Goal: Task Accomplishment & Management: Manage account settings

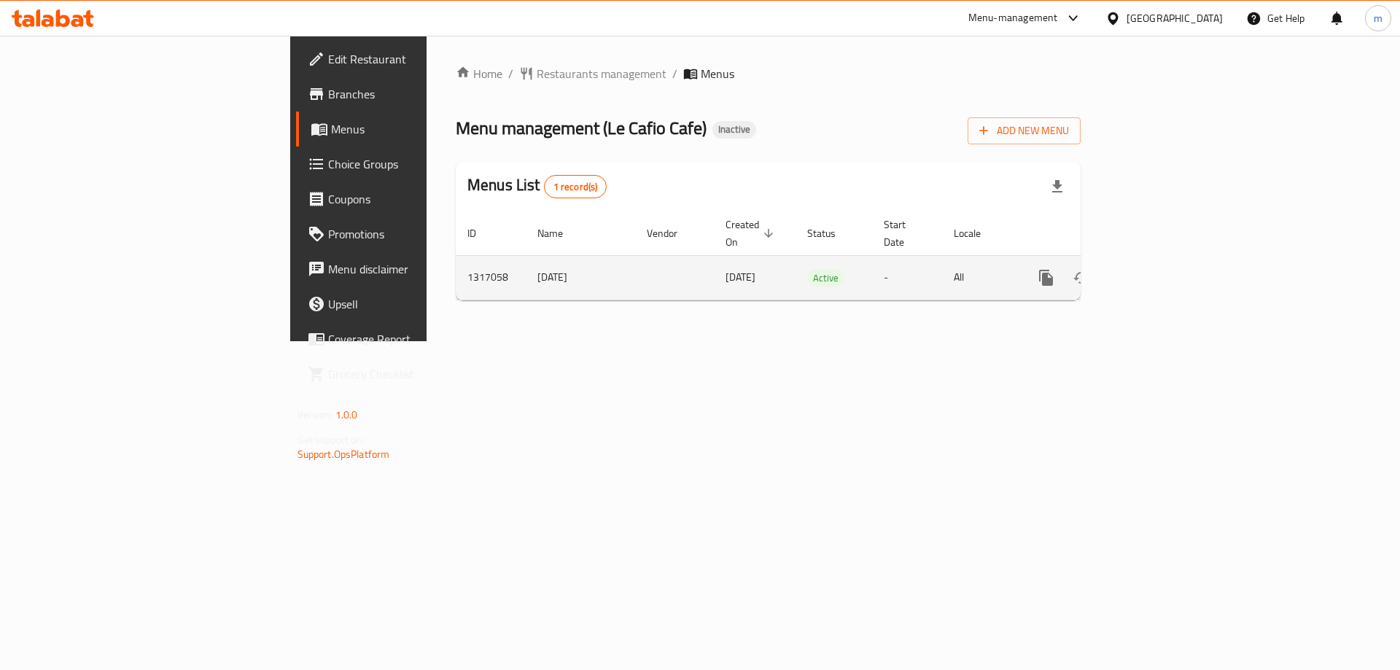
click at [1160, 269] on icon "enhanced table" at bounding box center [1150, 277] width 17 height 17
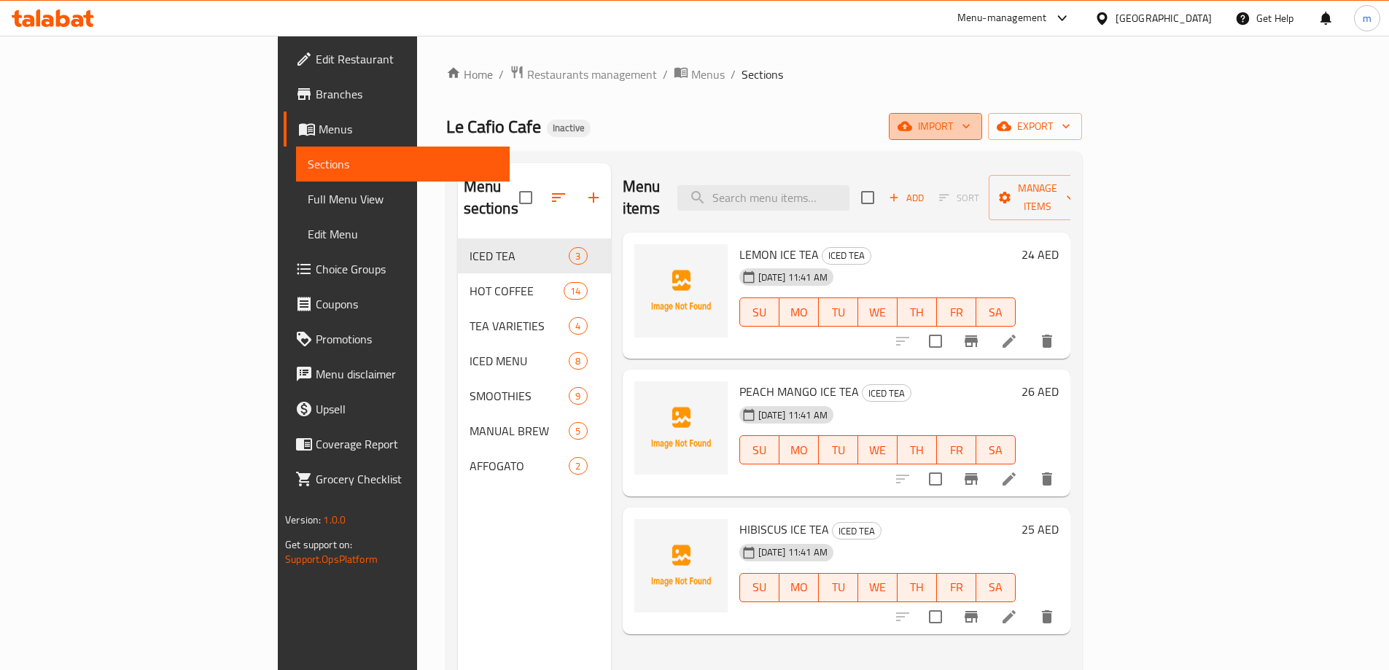
click at [970, 124] on span "import" at bounding box center [935, 126] width 70 height 18
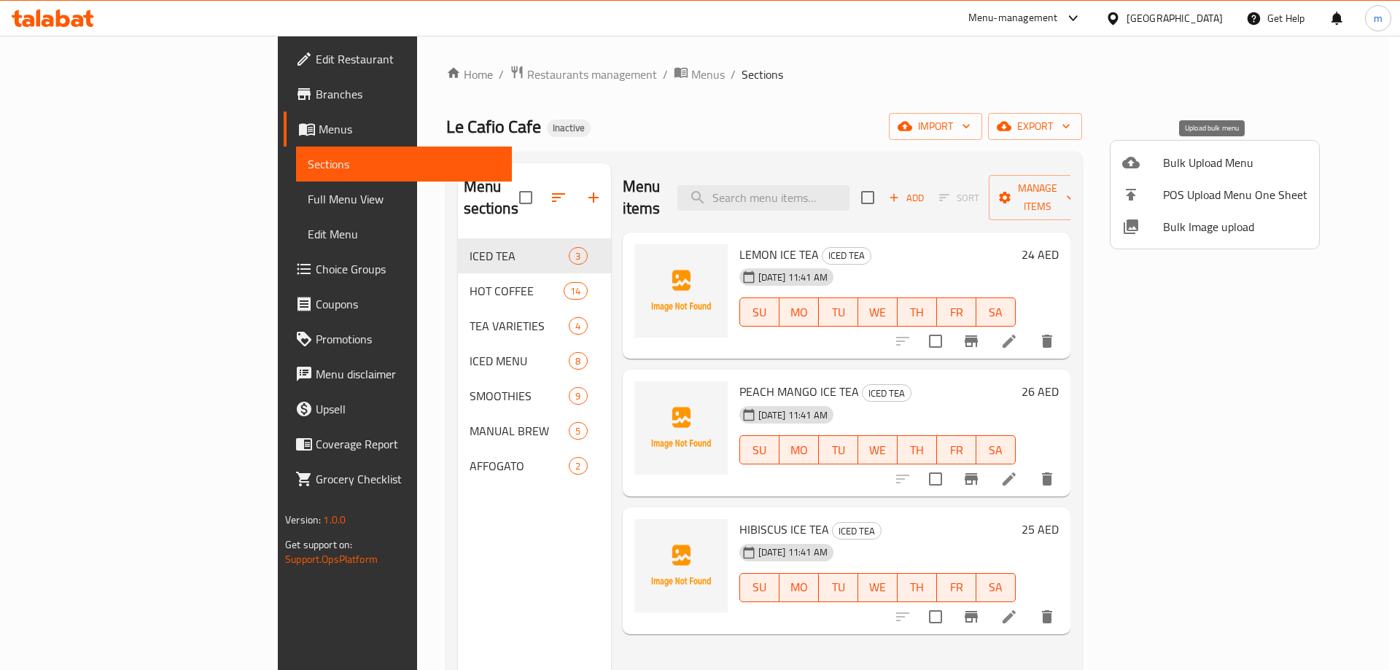
click at [1141, 173] on li "Bulk Upload Menu" at bounding box center [1214, 163] width 208 height 32
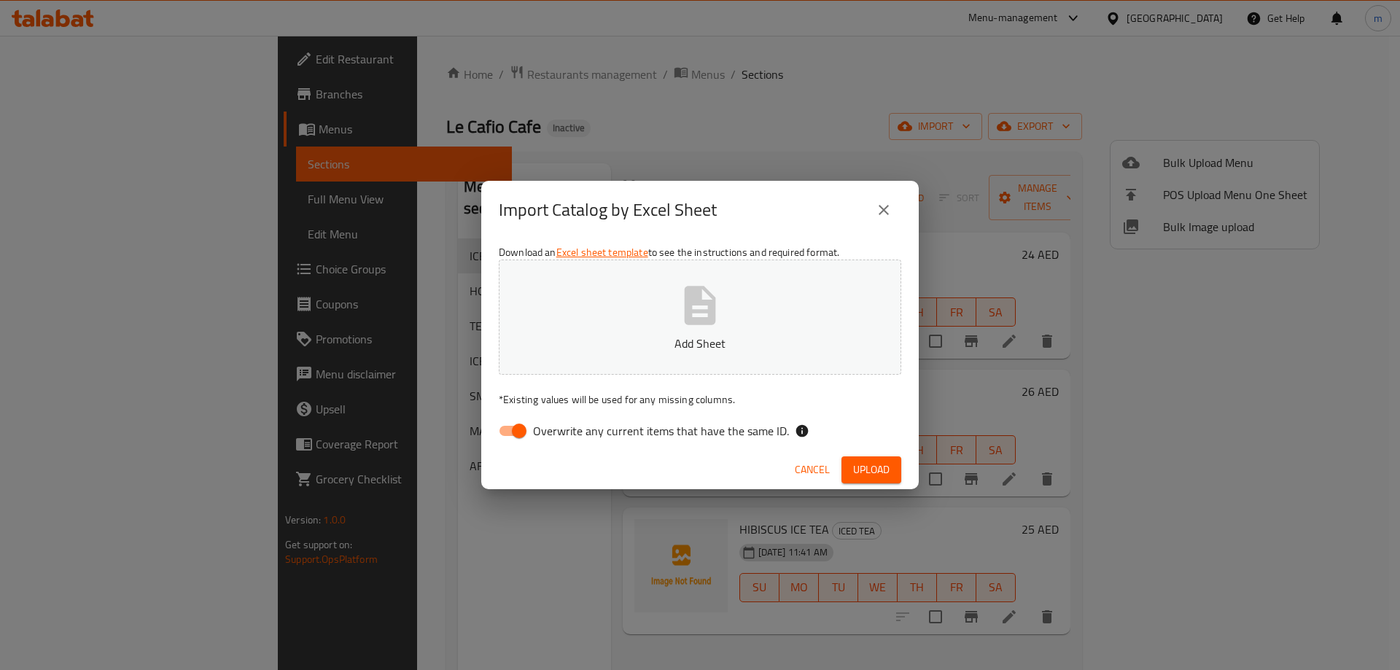
click at [515, 433] on input "Overwrite any current items that have the same ID." at bounding box center [519, 431] width 83 height 28
checkbox input "false"
click at [873, 461] on span "Upload" at bounding box center [871, 470] width 36 height 18
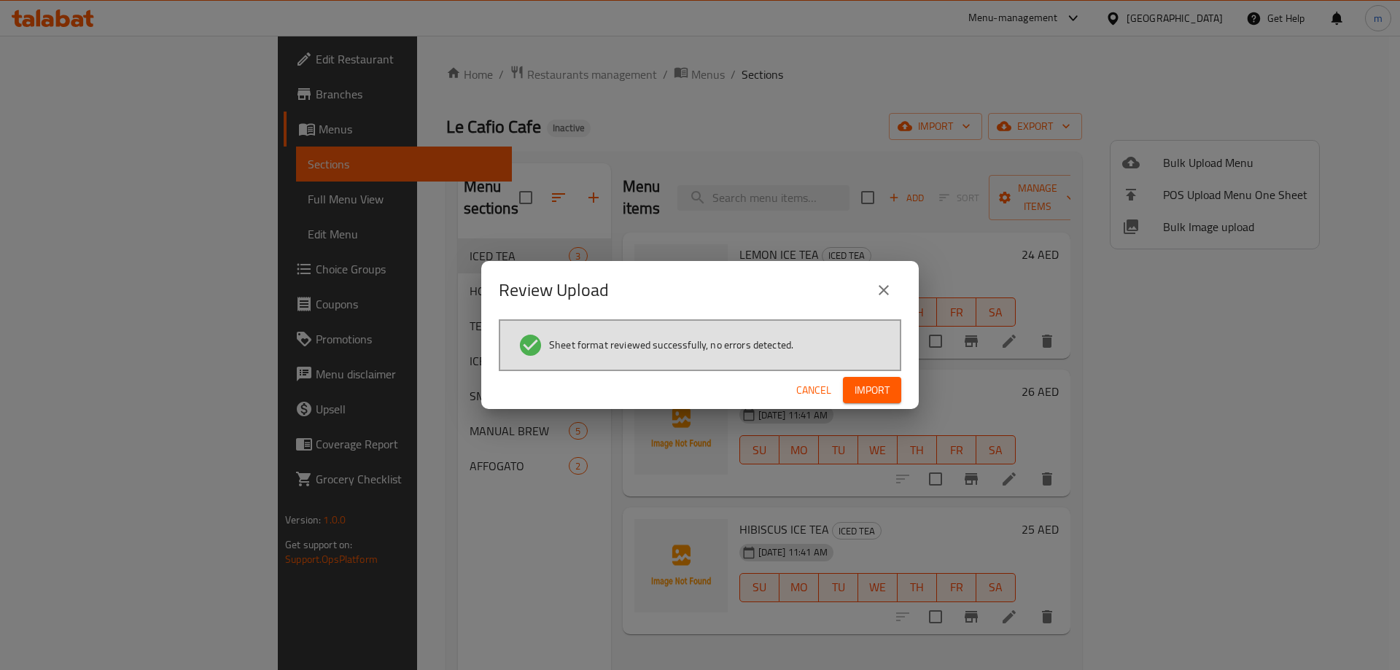
click at [868, 388] on span "Import" at bounding box center [871, 390] width 35 height 18
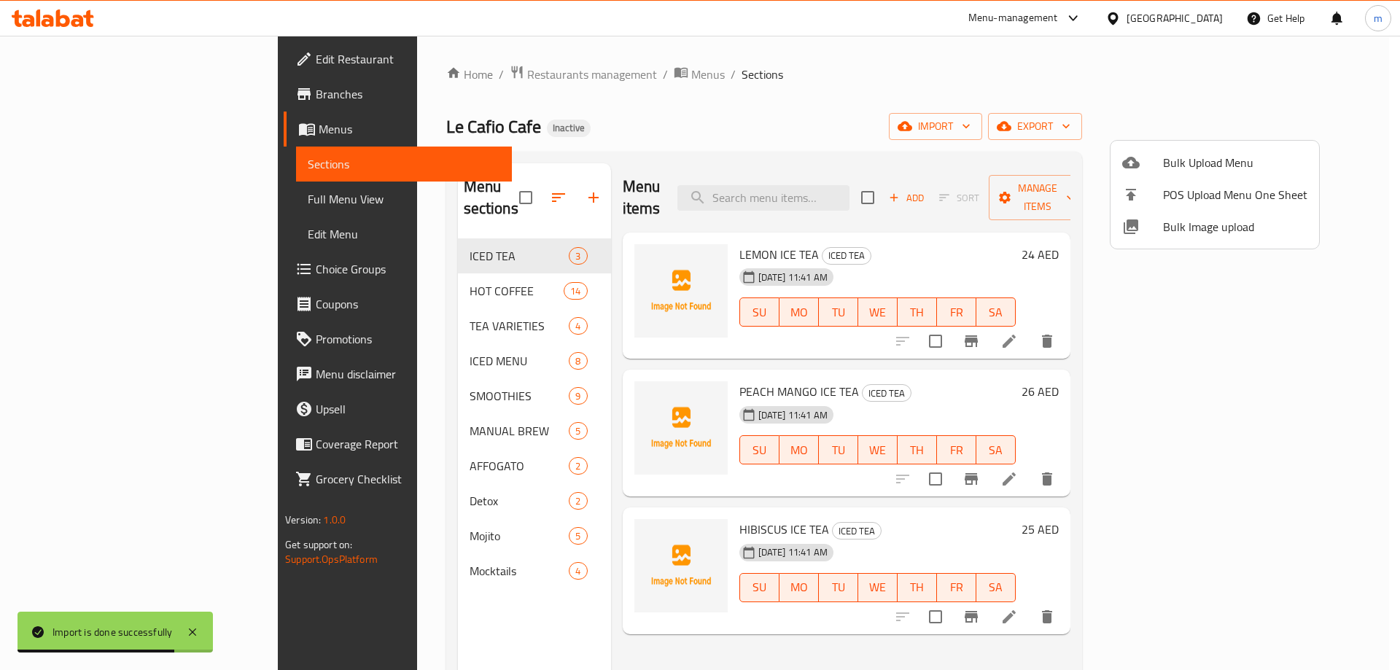
click at [114, 199] on div at bounding box center [700, 335] width 1400 height 670
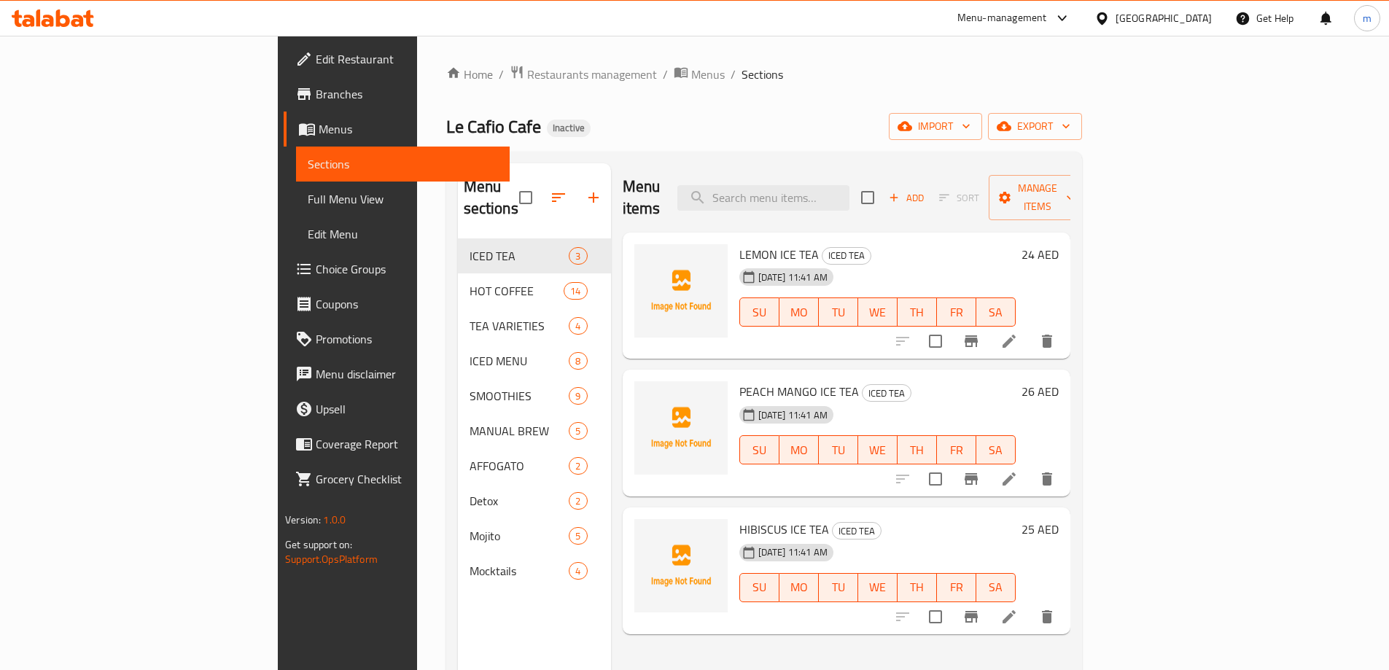
click at [308, 199] on span "Full Menu View" at bounding box center [403, 198] width 190 height 17
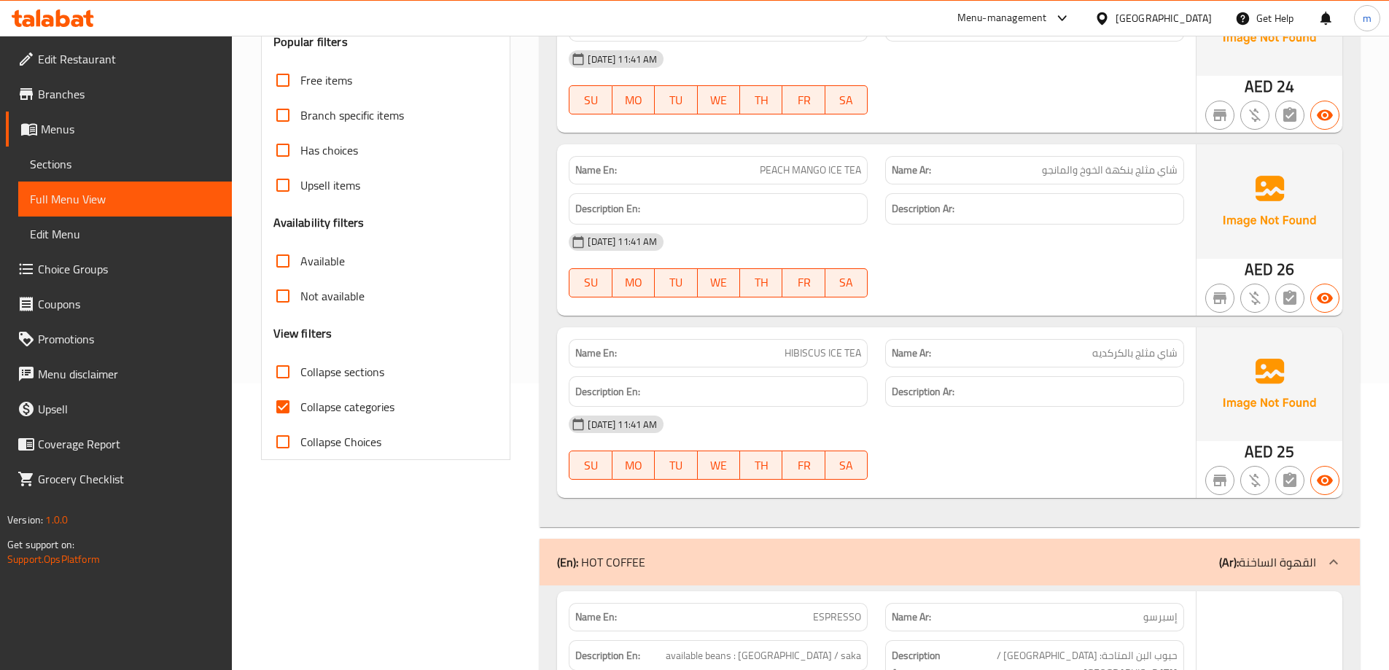
scroll to position [292, 0]
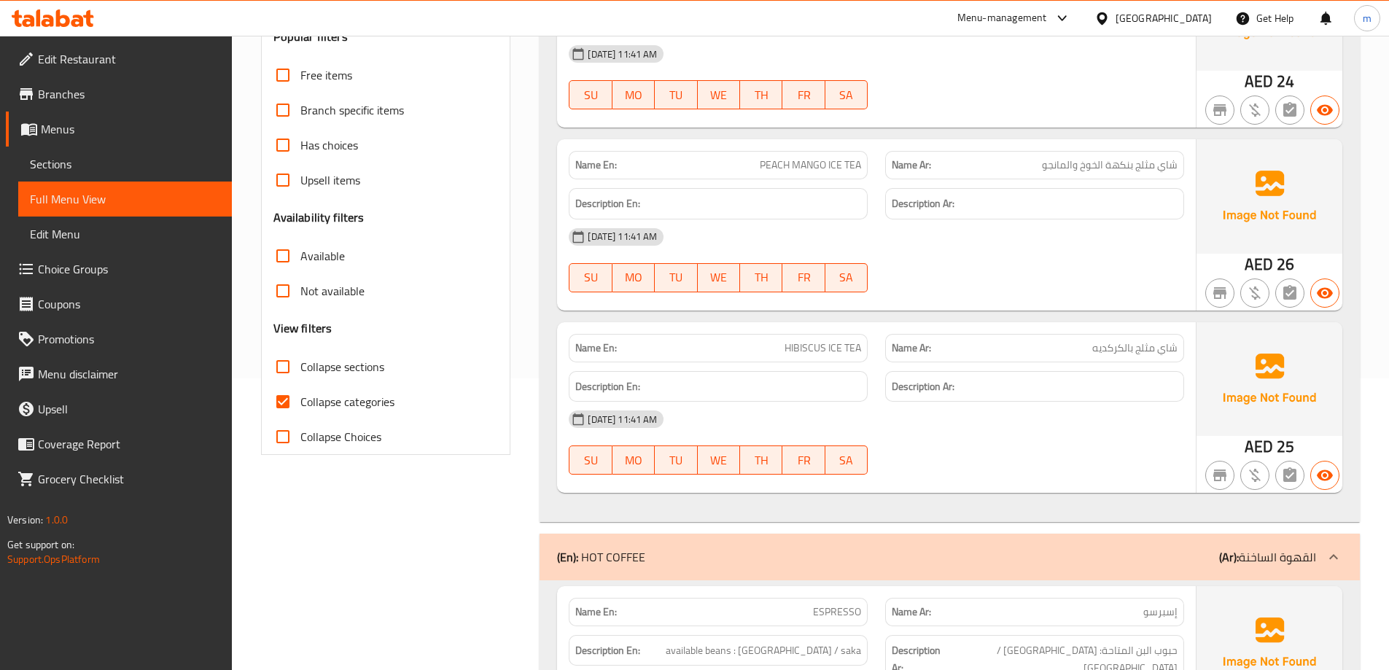
click at [359, 410] on span "Collapse categories" at bounding box center [347, 401] width 94 height 17
click at [300, 412] on input "Collapse categories" at bounding box center [282, 401] width 35 height 35
checkbox input "false"
click at [348, 348] on div "Free items Branch specific items Has choices Upsell items Availability filters …" at bounding box center [385, 256] width 225 height 397
click at [352, 373] on span "Collapse sections" at bounding box center [342, 366] width 84 height 17
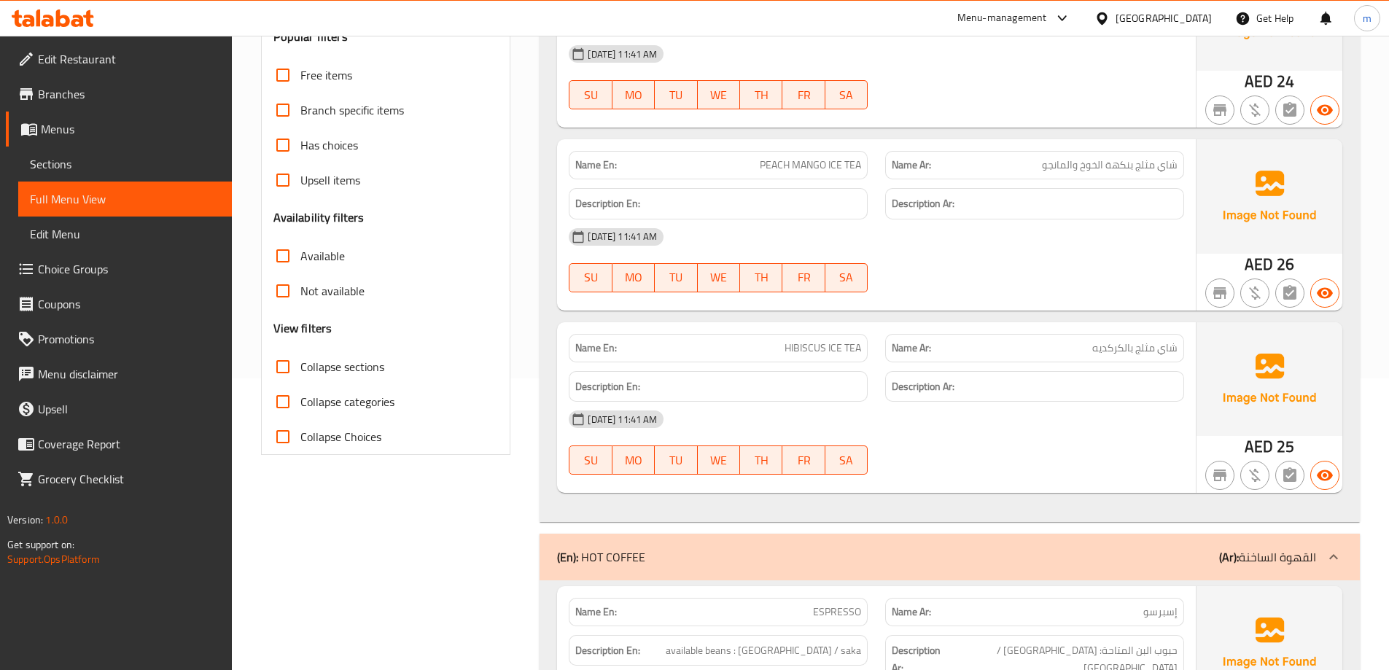
click at [300, 373] on input "Collapse sections" at bounding box center [282, 366] width 35 height 35
checkbox input "true"
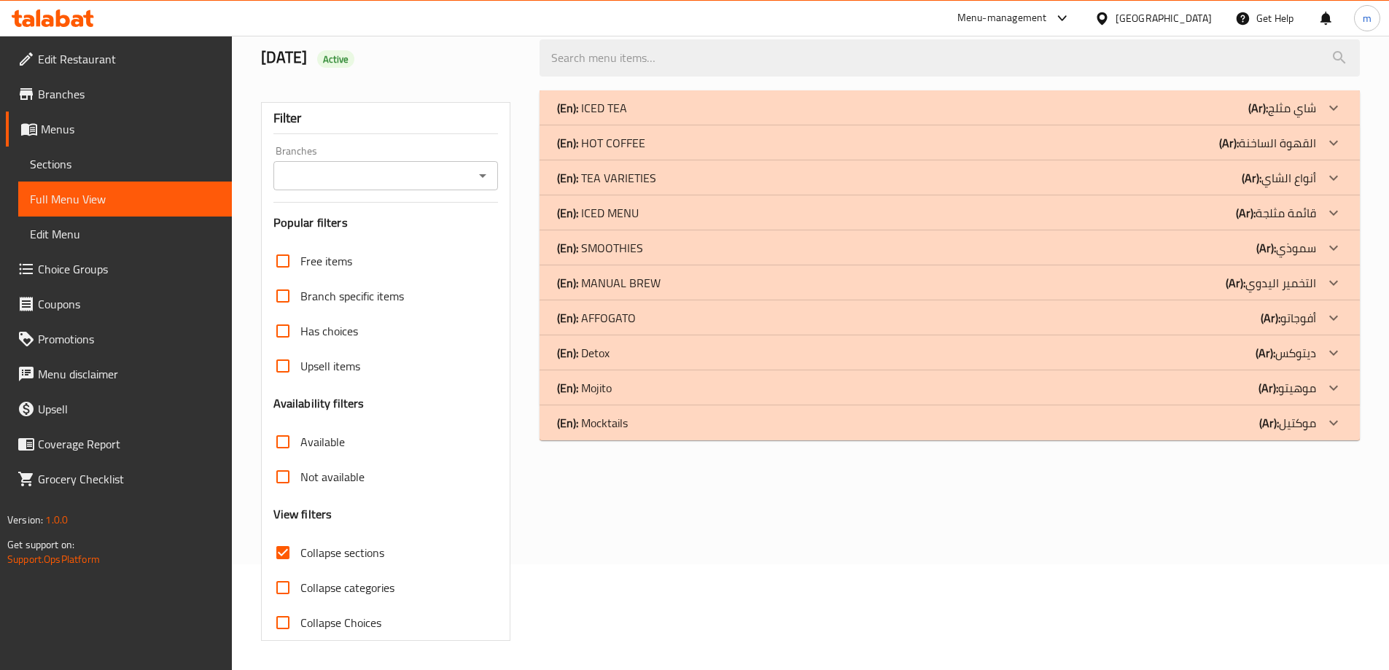
scroll to position [73, 0]
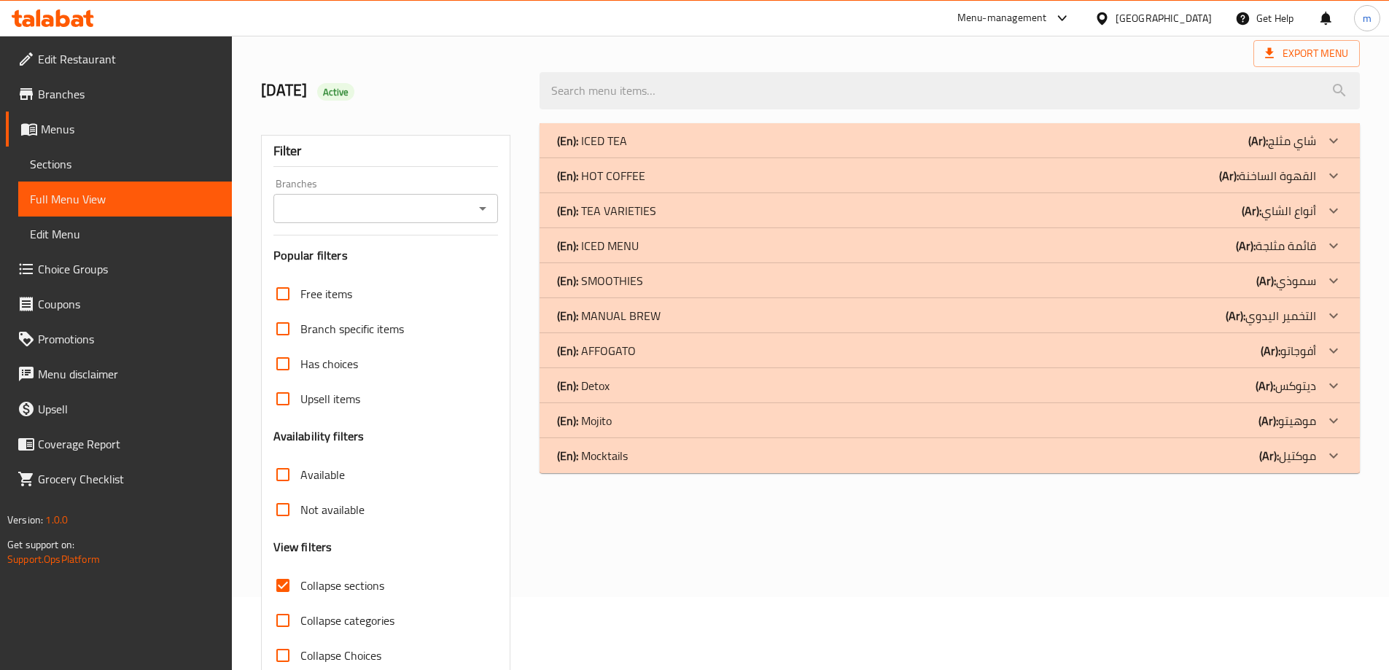
click at [1281, 399] on div "(En): Detox (Ar): ديتوكس" at bounding box center [949, 385] width 820 height 35
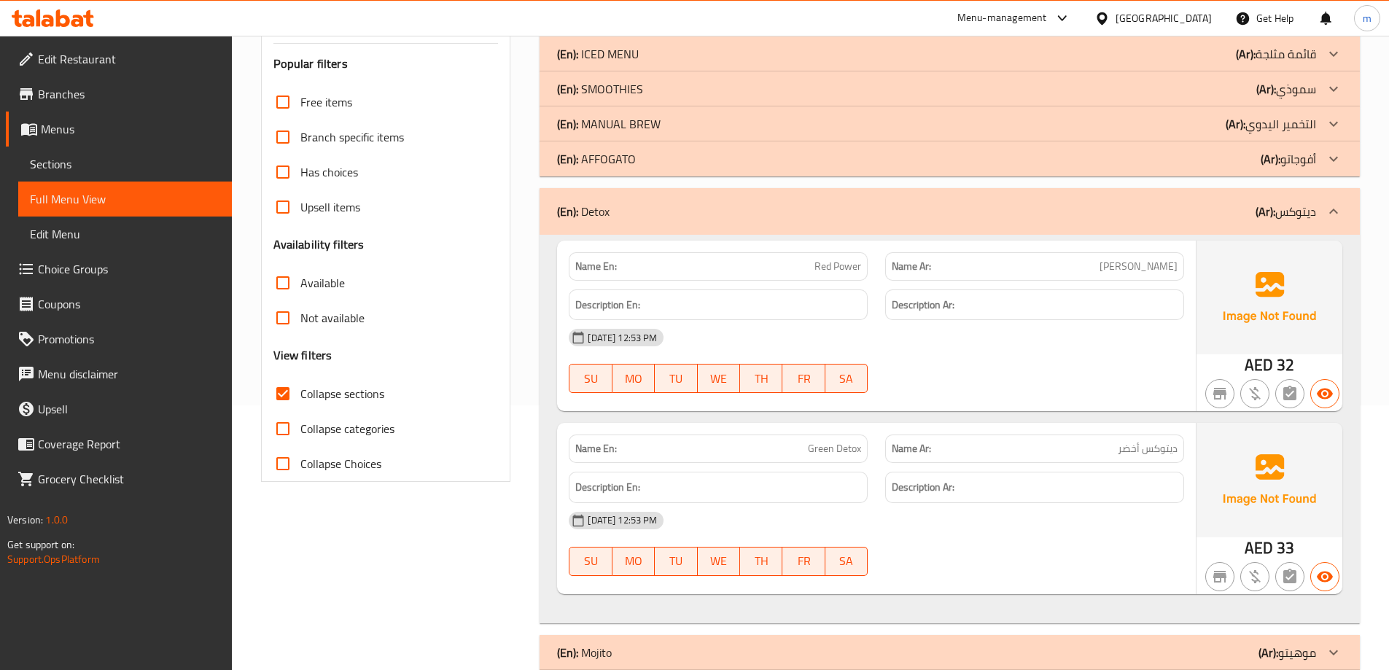
scroll to position [329, 0]
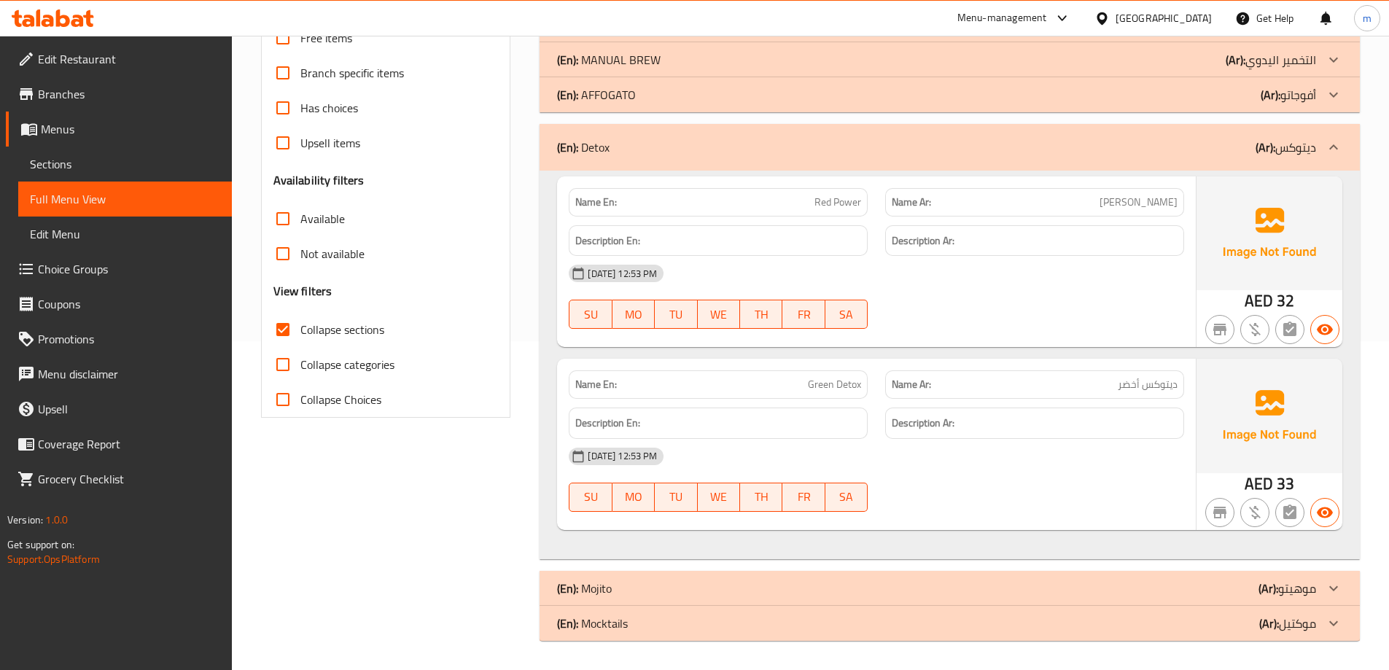
click at [1179, 595] on div "(En): Mojito (Ar): موهيتو" at bounding box center [936, 588] width 759 height 17
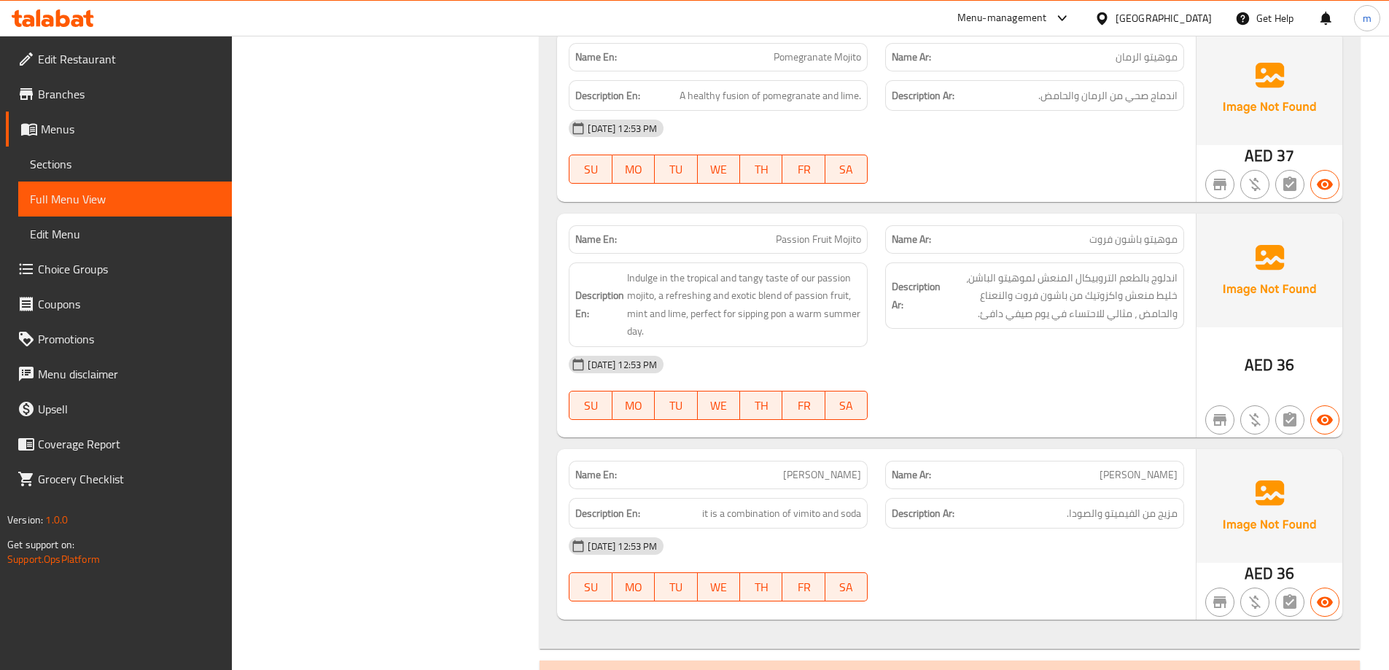
scroll to position [1375, 0]
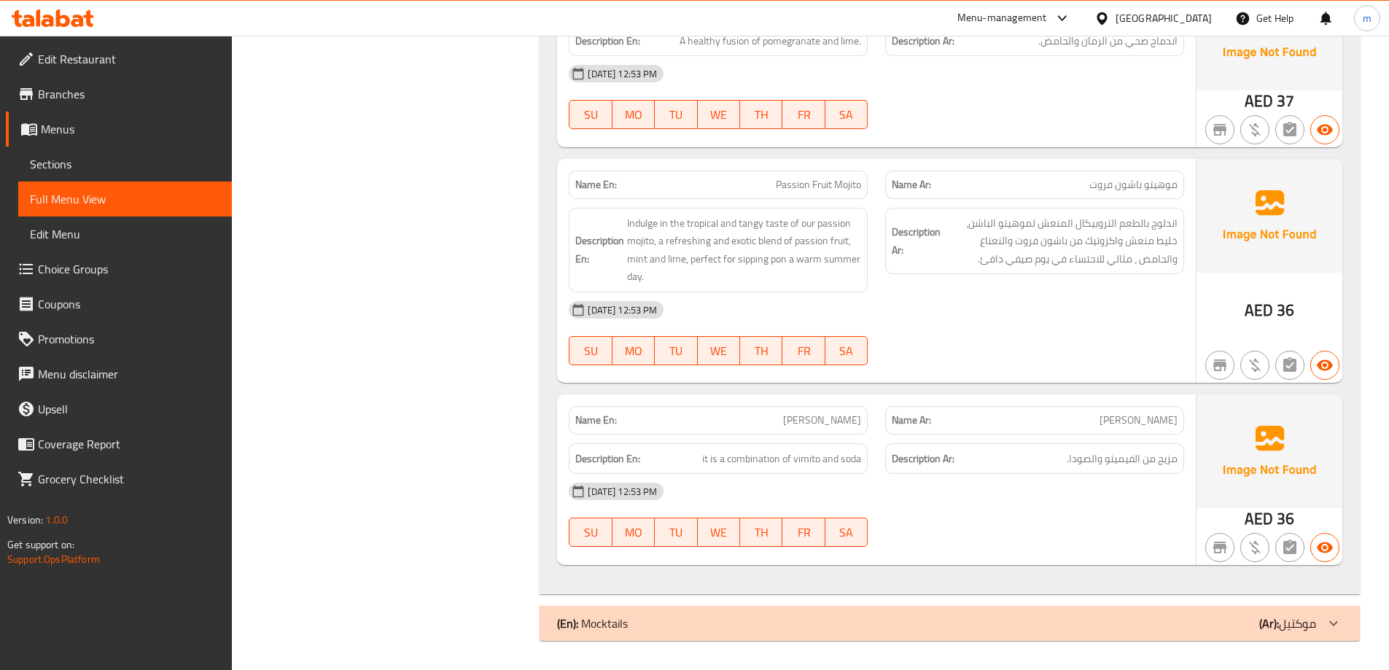
click at [1143, 636] on div "(En): Mocktails (Ar): موكتيل" at bounding box center [949, 623] width 820 height 35
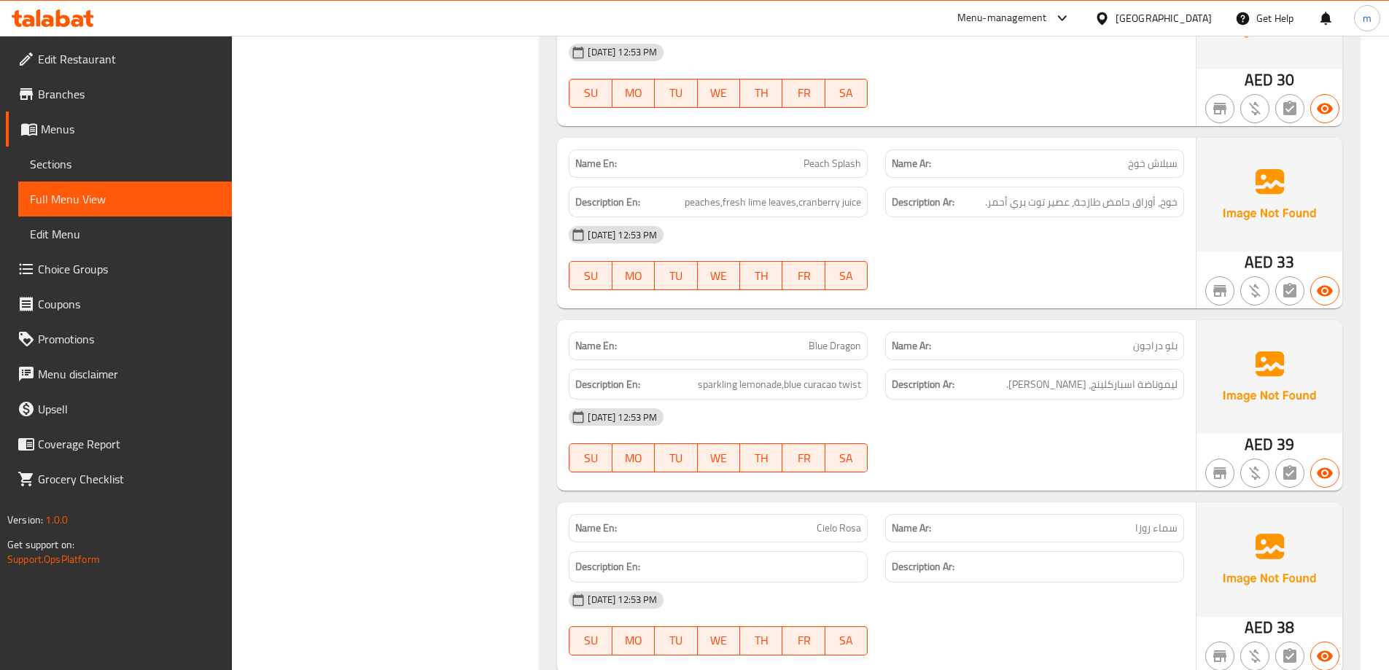
scroll to position [2140, 0]
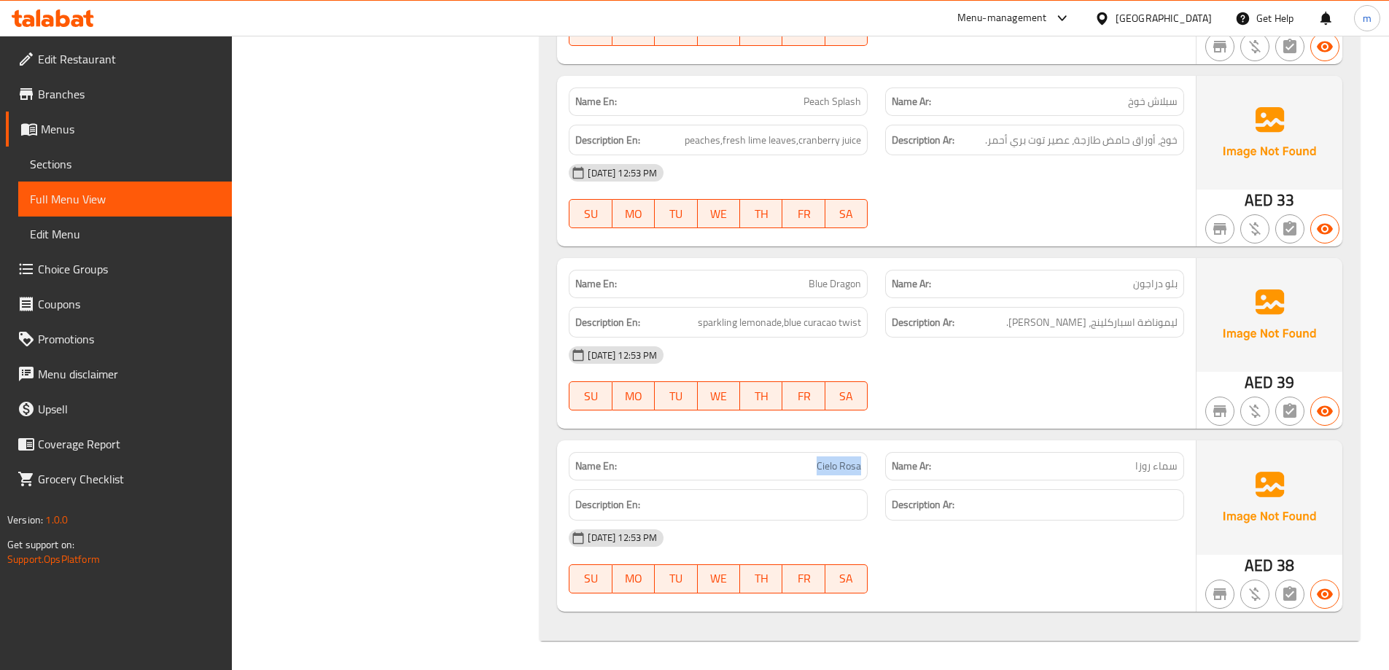
drag, startPoint x: 816, startPoint y: 464, endPoint x: 863, endPoint y: 466, distance: 47.4
click at [863, 466] on div "Name En: Cielo Rosa" at bounding box center [718, 466] width 299 height 28
copy span "Cielo Rosa"
drag, startPoint x: 783, startPoint y: 284, endPoint x: 928, endPoint y: 282, distance: 145.1
click at [941, 278] on div "Name En: Blue Dragon Name Ar: بلو دراجون" at bounding box center [876, 284] width 633 height 46
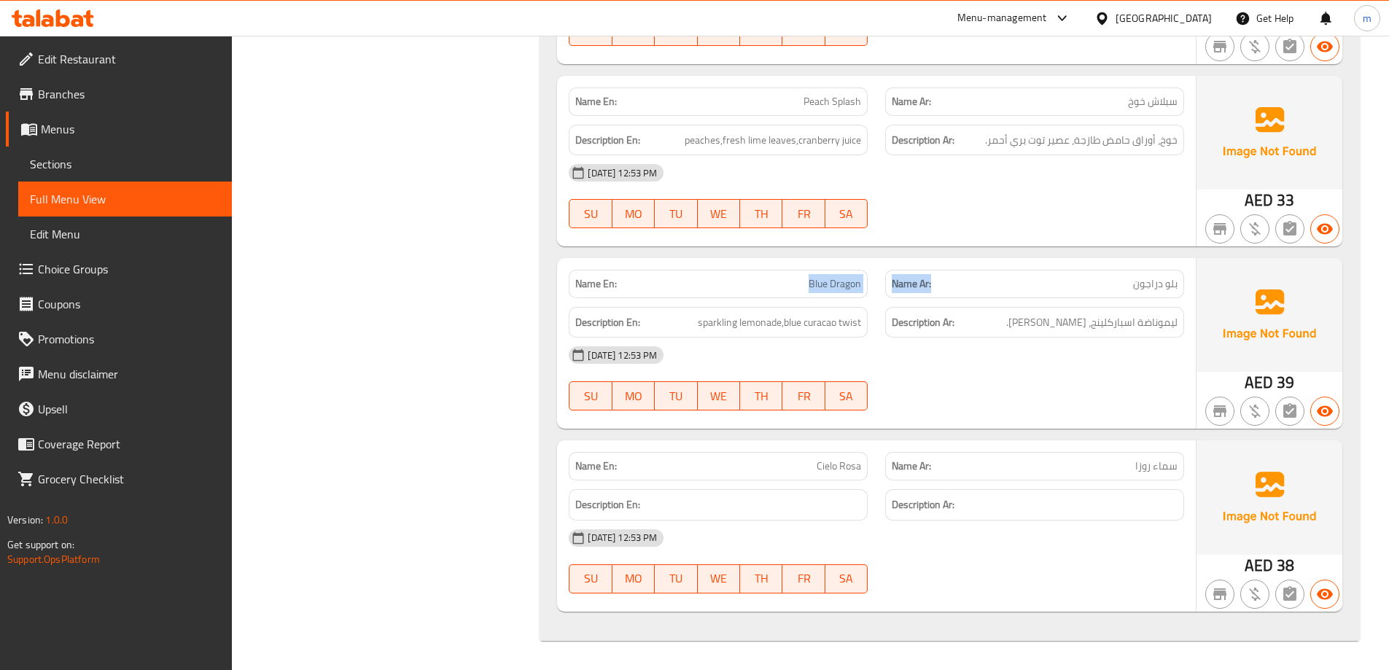
click at [849, 289] on span "Blue Dragon" at bounding box center [834, 283] width 52 height 15
click at [830, 283] on span "Blue Dragon" at bounding box center [834, 283] width 52 height 15
copy span "Blue Dragon"
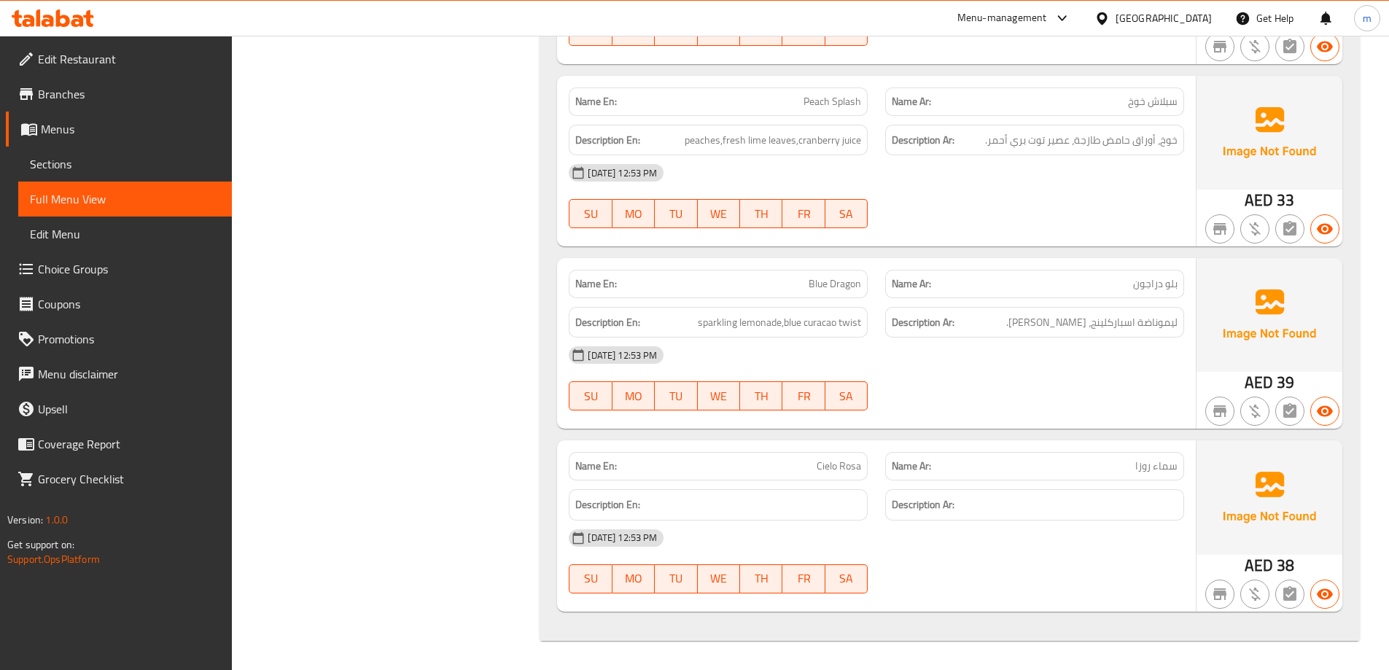
click at [818, 463] on span "Cielo Rosa" at bounding box center [838, 466] width 44 height 15
copy span "Cielo Rosa"
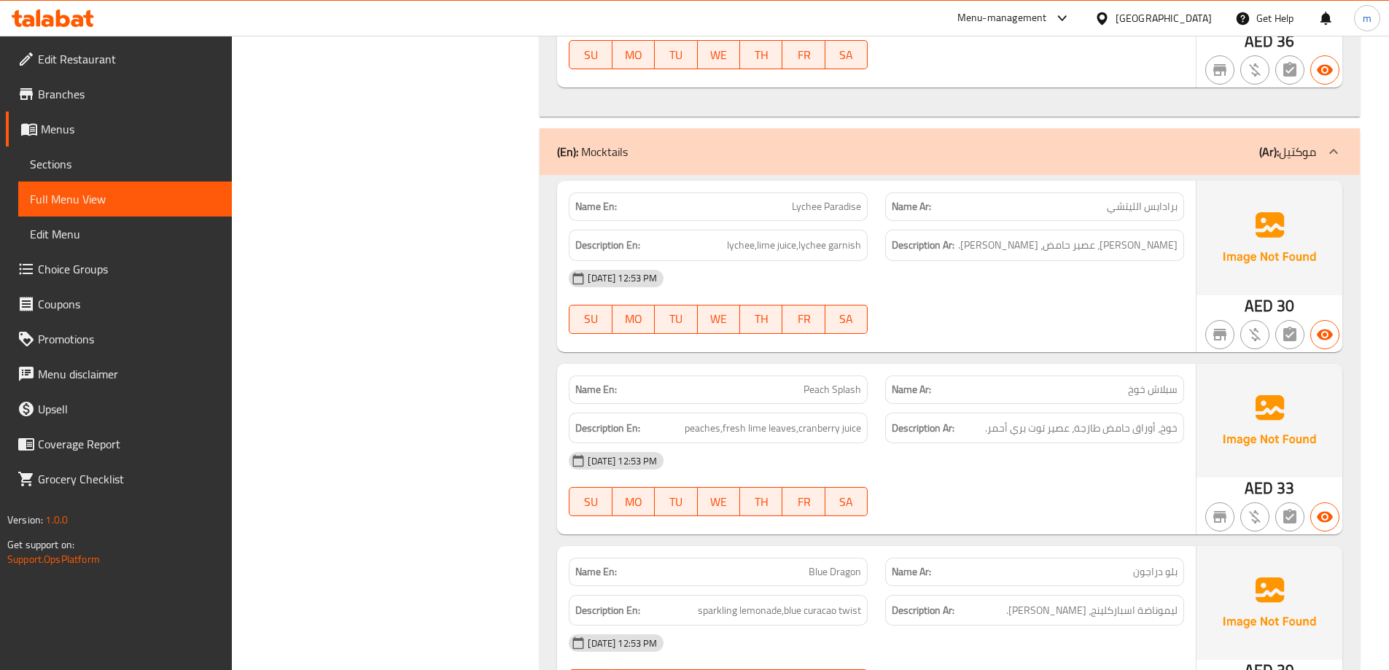
scroll to position [1776, 0]
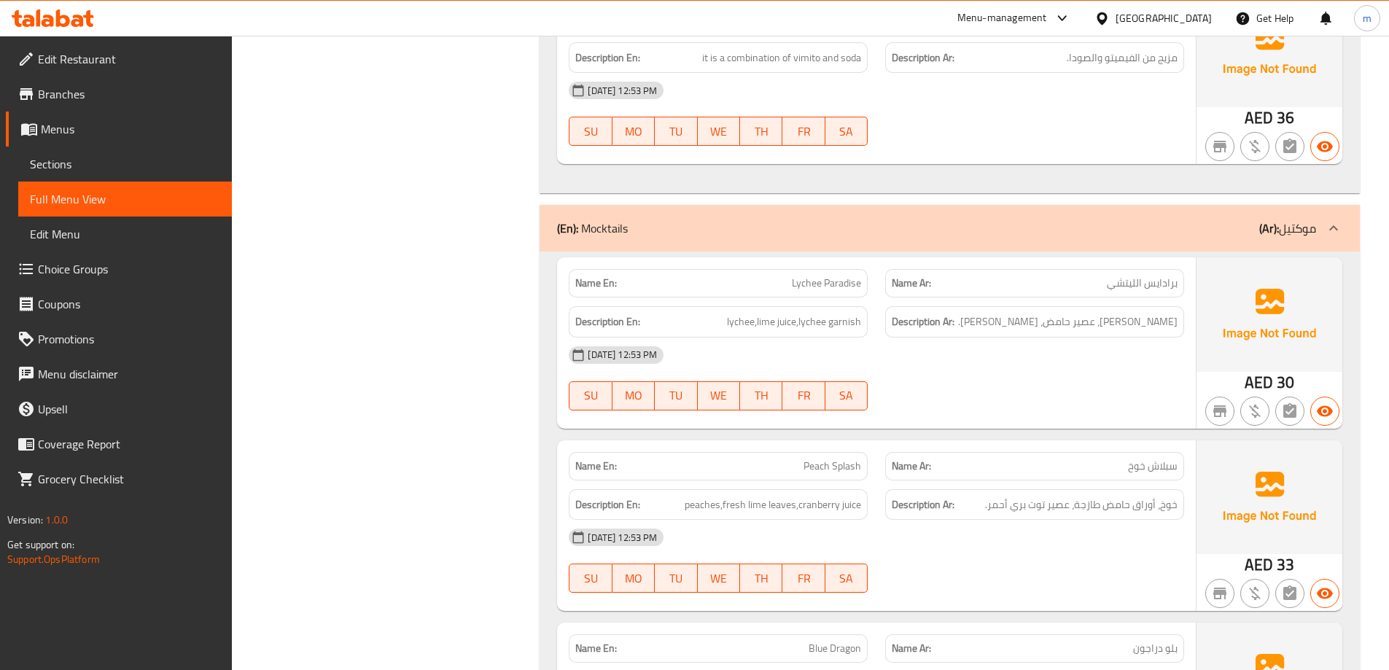
click at [848, 462] on span "Peach Splash" at bounding box center [832, 466] width 58 height 15
copy span "Splash"
click at [816, 503] on span "peaches,fresh lime leaves,cranberry juice" at bounding box center [773, 505] width 176 height 18
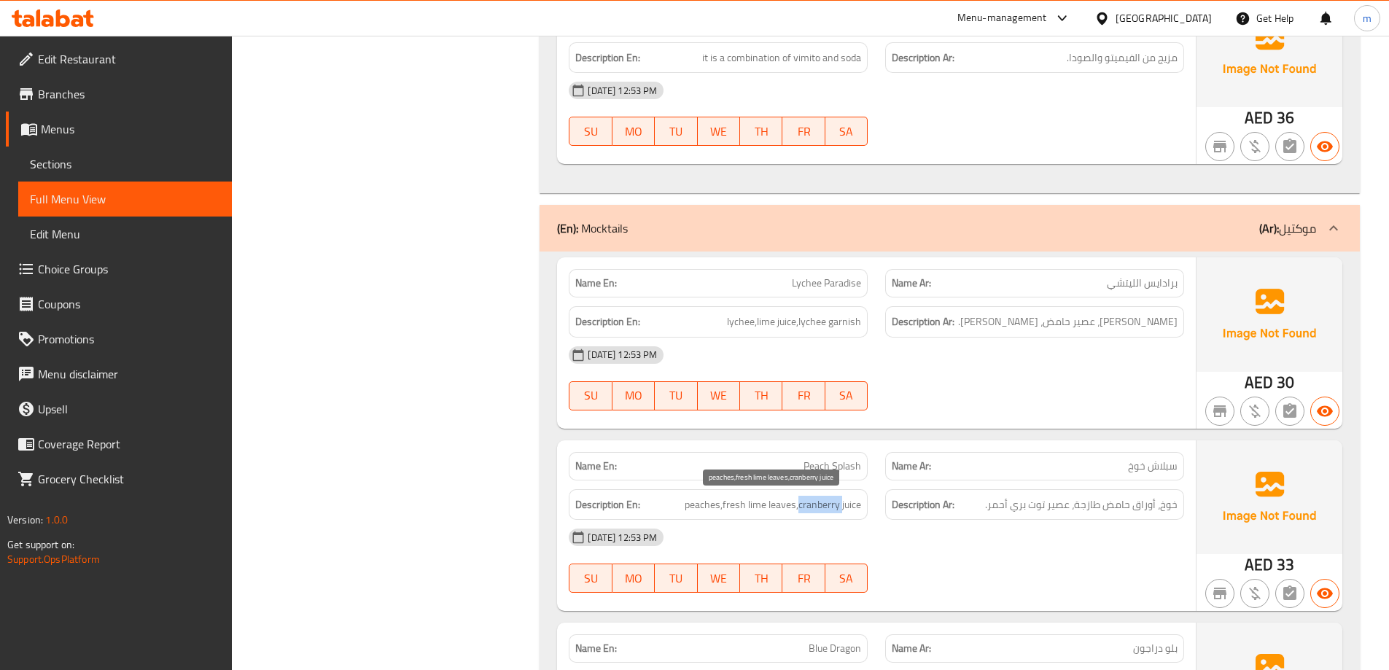
copy span "cranberry"
click at [807, 281] on span "Lychee Paradise" at bounding box center [826, 283] width 69 height 15
copy span "Lychee"
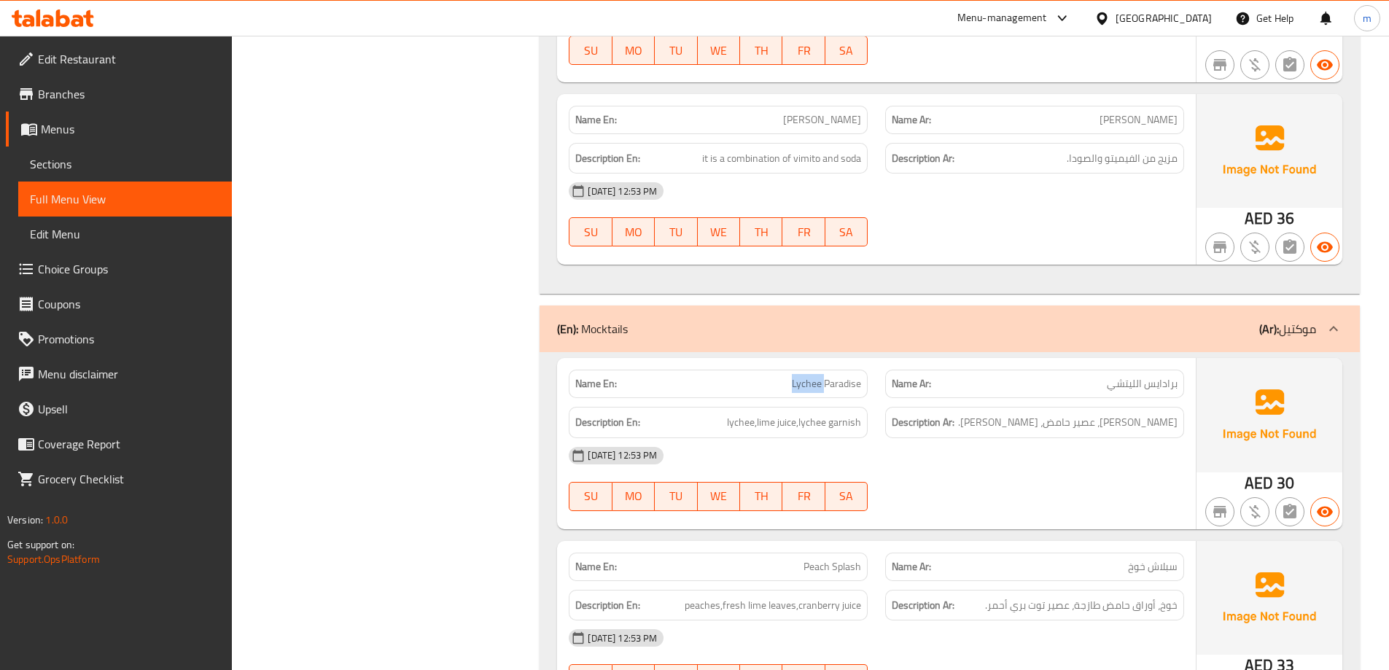
scroll to position [1557, 0]
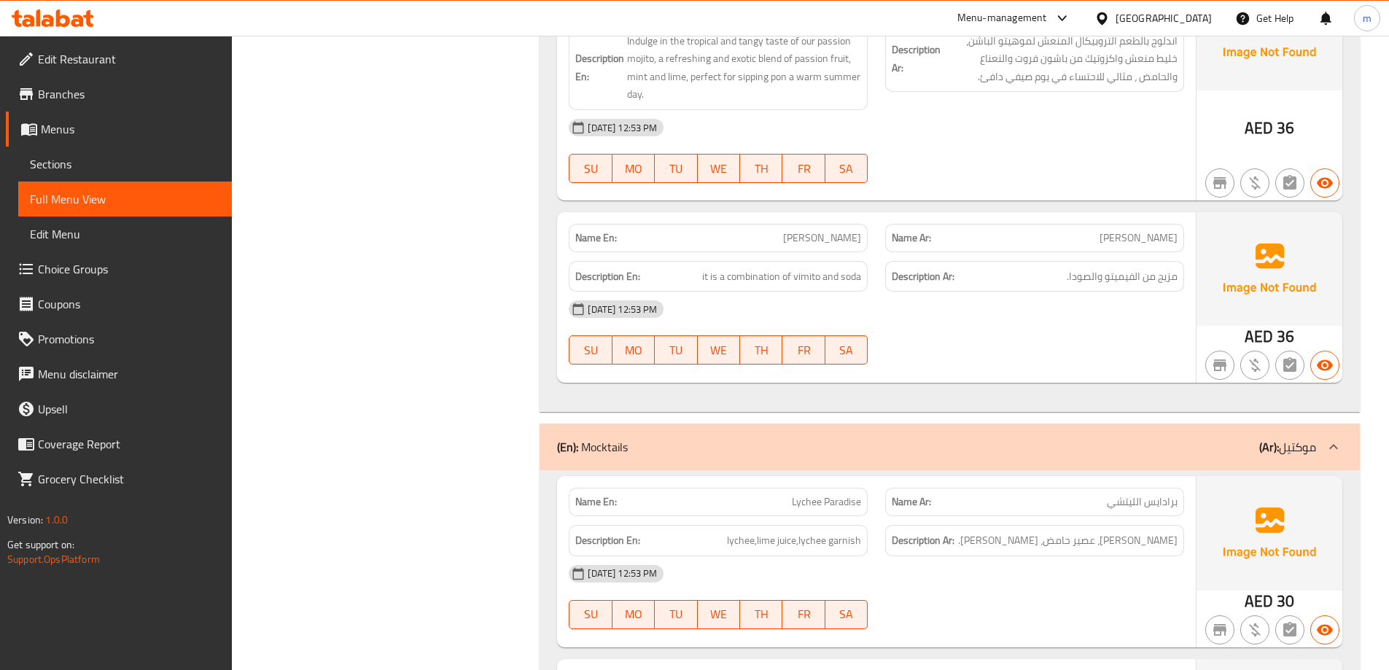
click at [849, 242] on span "[PERSON_NAME]" at bounding box center [822, 237] width 78 height 15
copy span "Vimito"
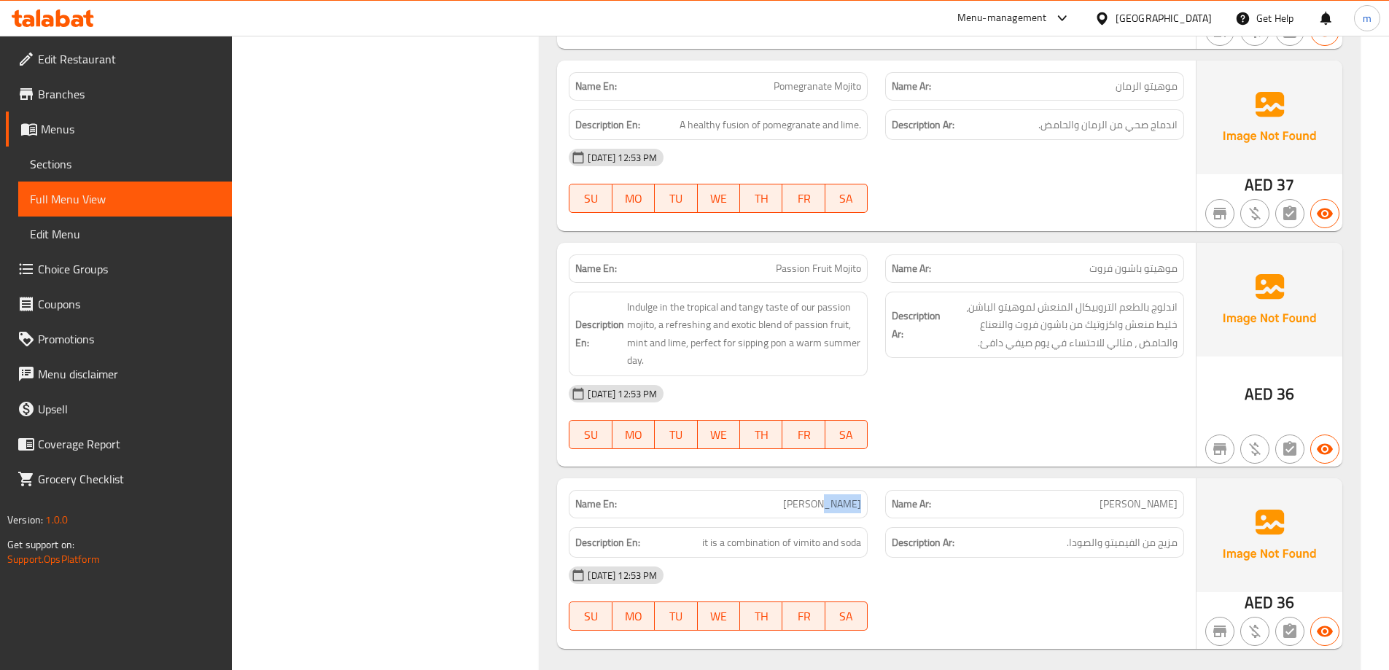
scroll to position [1266, 0]
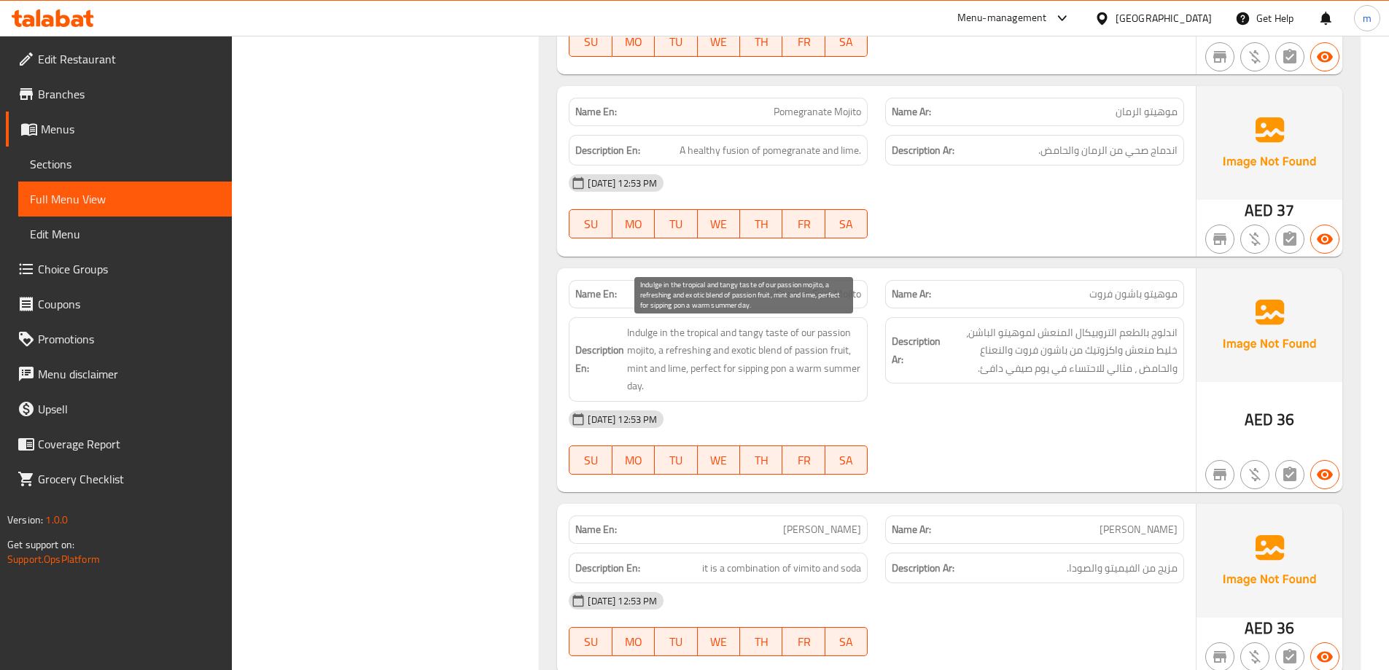
click at [641, 333] on span "Indulge in the tropical and tangy taste of our passion mojito, a refreshing and…" at bounding box center [744, 359] width 234 height 71
copy span "Indulge"
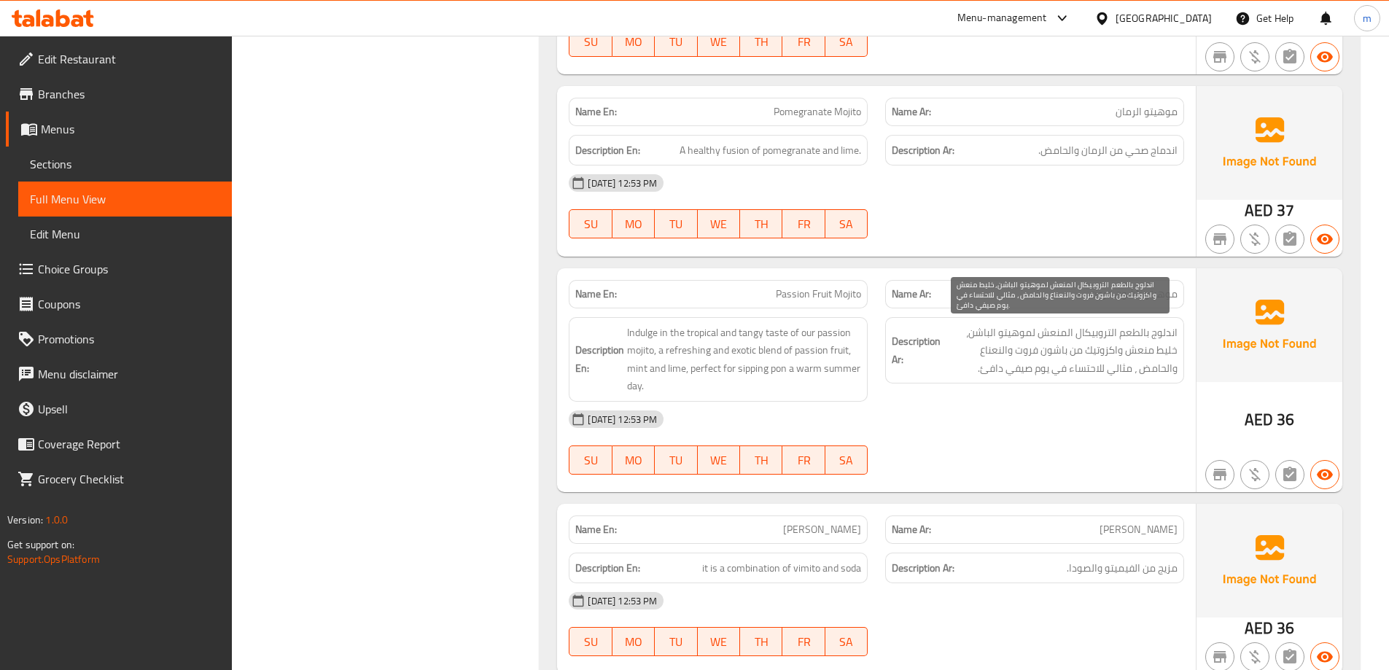
click at [1166, 334] on span "اندلوج بالطعم التروبيكال المنعش لموهيتو الباشن، خليط منعش واكزوتيك من باشون فرو…" at bounding box center [1060, 351] width 234 height 54
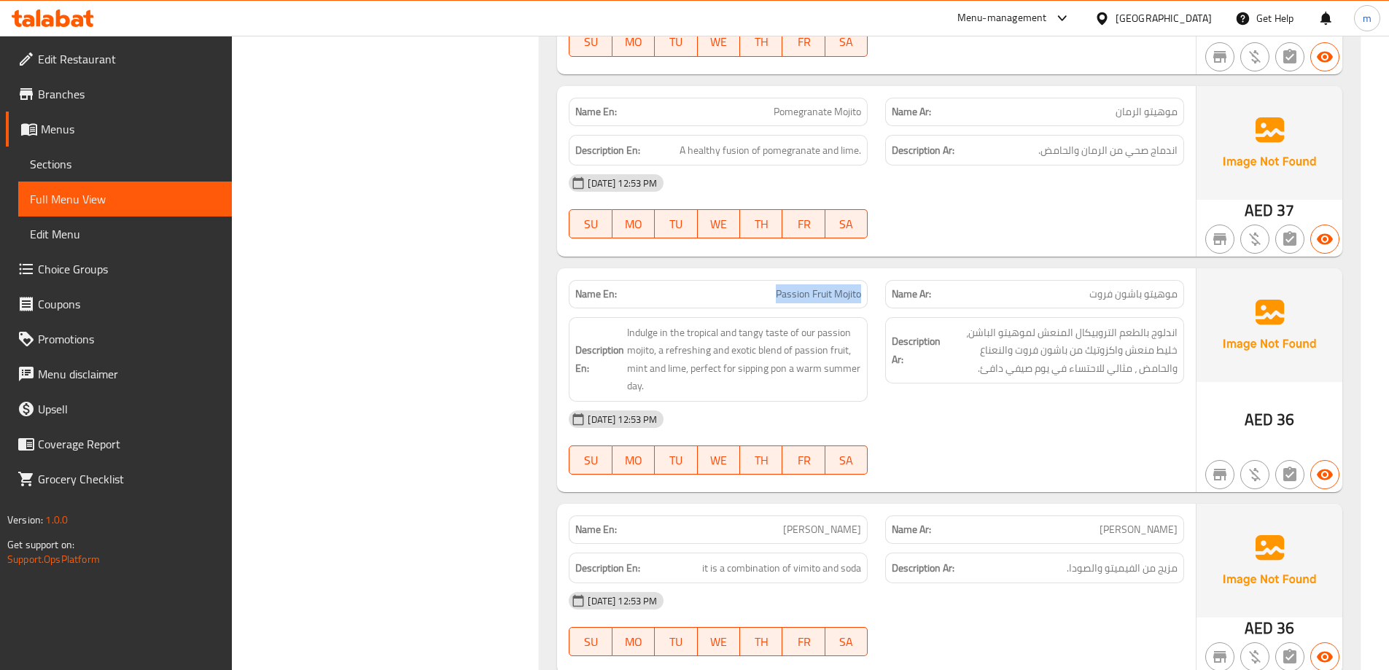
drag, startPoint x: 761, startPoint y: 297, endPoint x: 870, endPoint y: 303, distance: 109.5
click at [865, 304] on div "Name En: Passion Fruit Mojito" at bounding box center [718, 294] width 299 height 28
copy span "Passion Fruit Mojito"
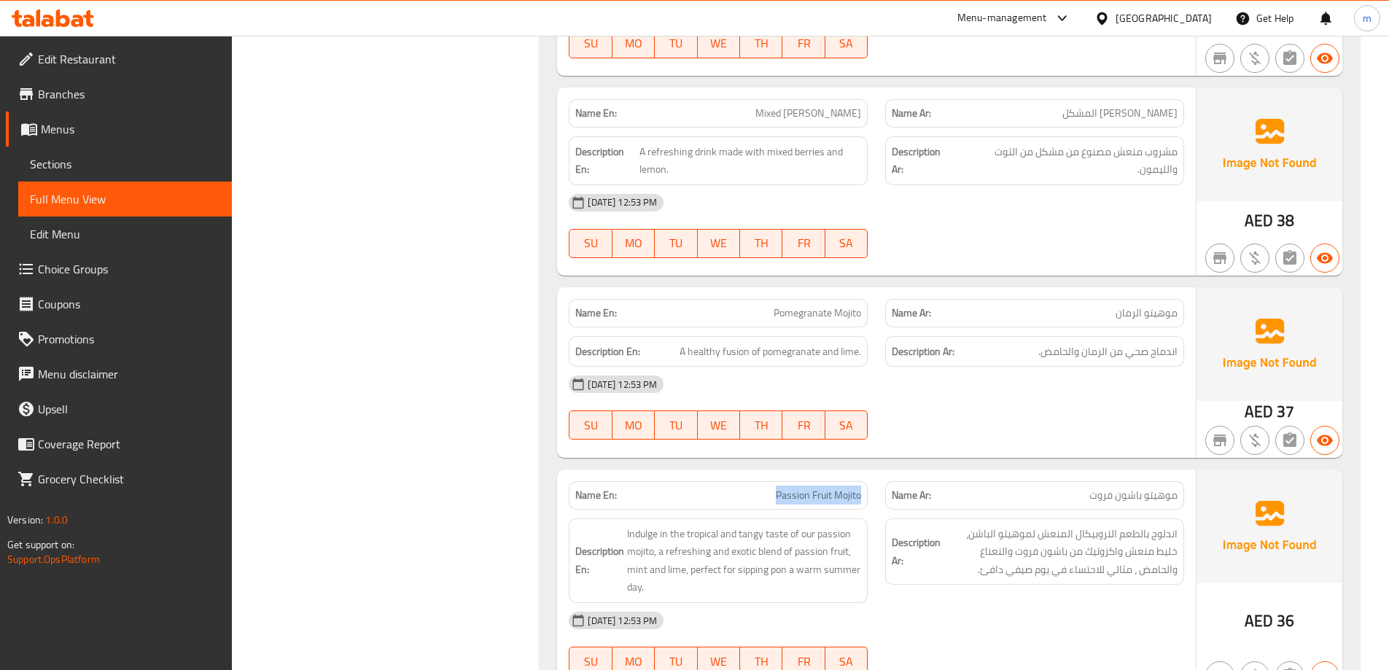
scroll to position [1047, 0]
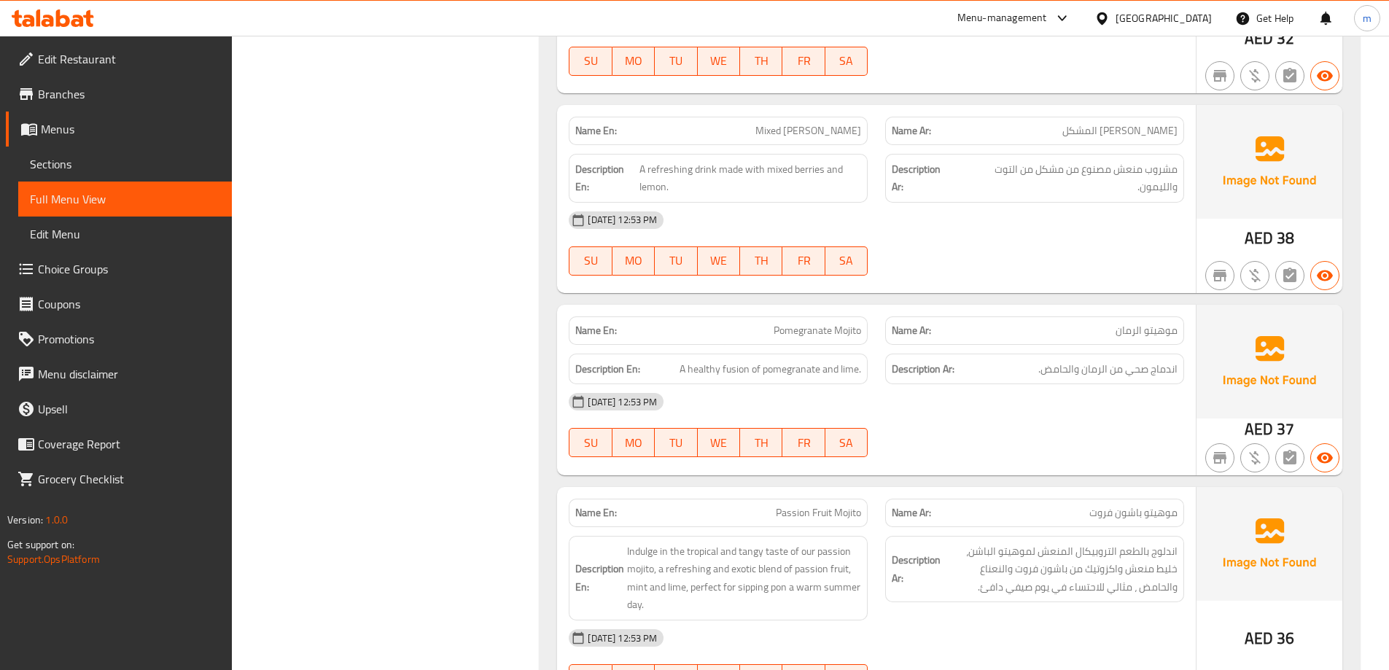
click at [904, 394] on div "[DATE] 12:53 PM" at bounding box center [876, 401] width 633 height 35
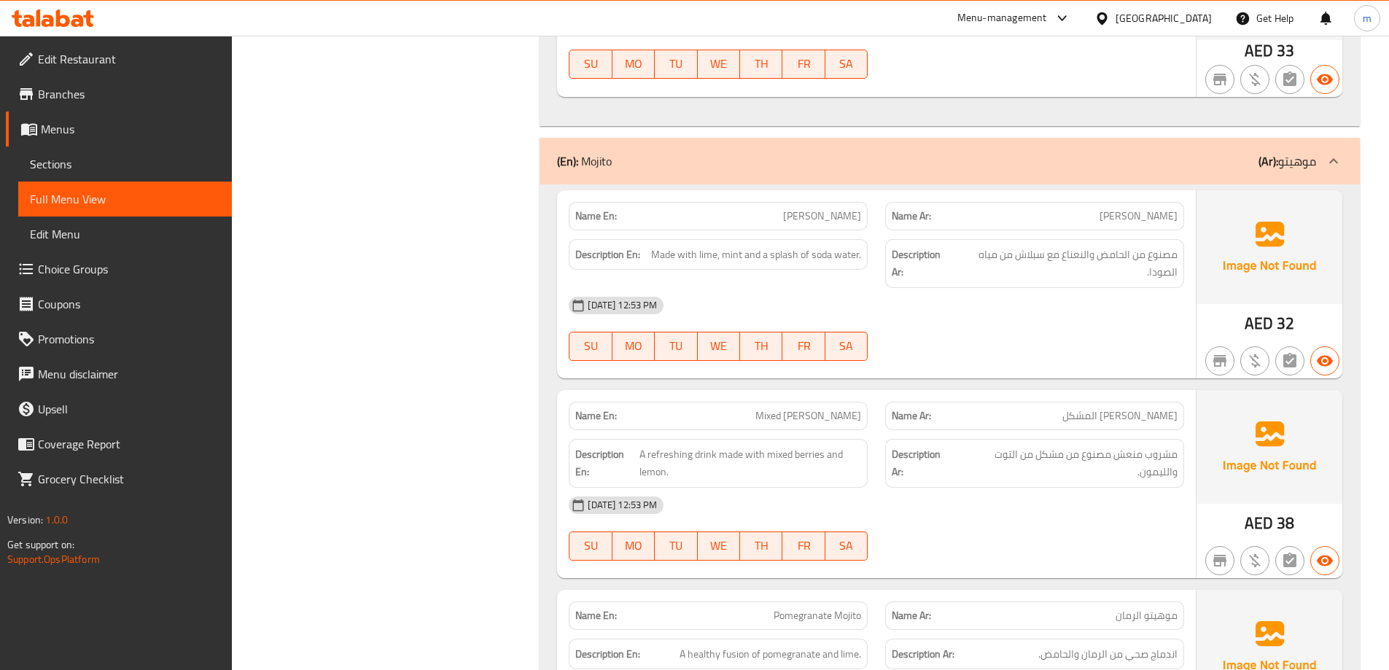
scroll to position [755, 0]
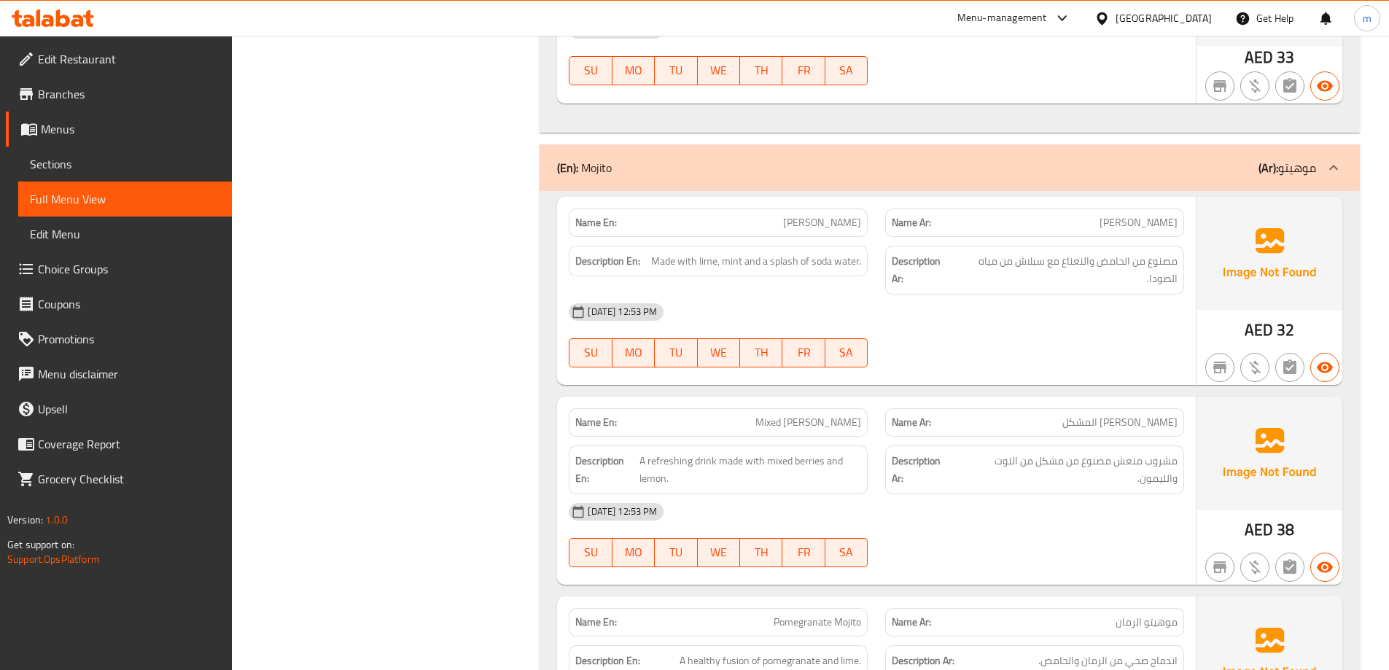
click at [810, 223] on span "[PERSON_NAME]" at bounding box center [822, 222] width 78 height 15
copy span "Virgin"
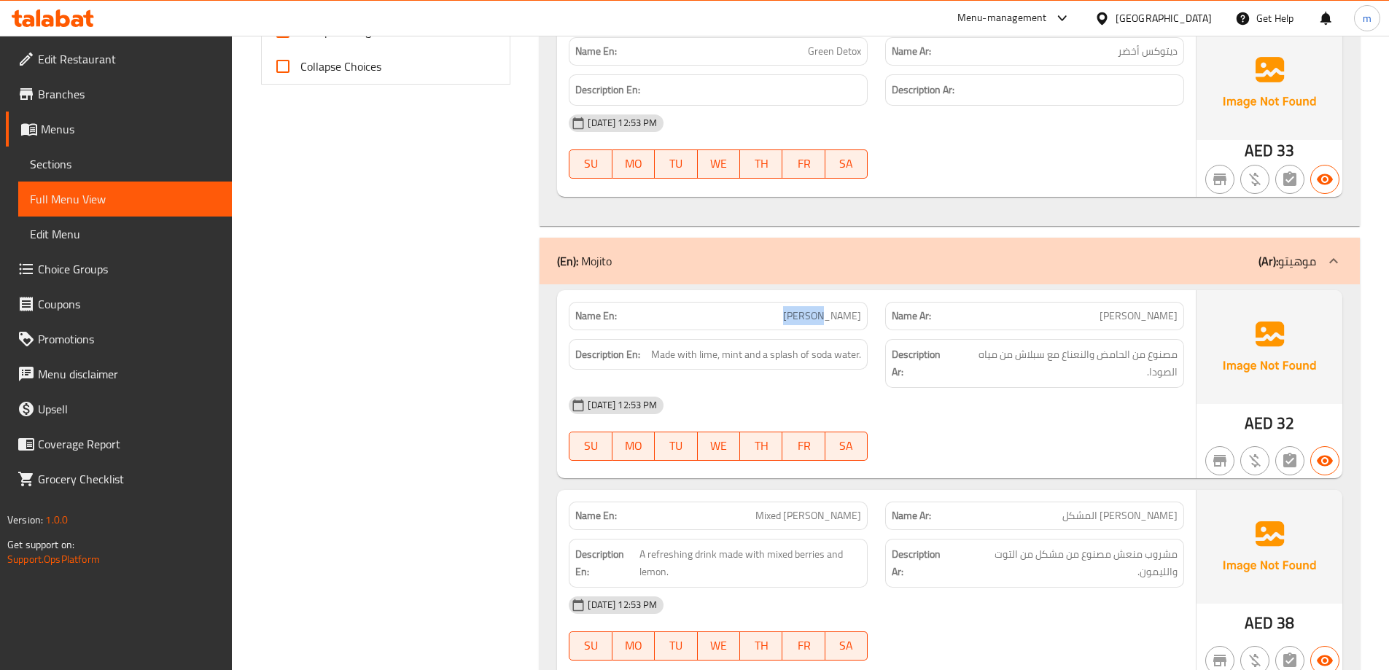
scroll to position [537, 0]
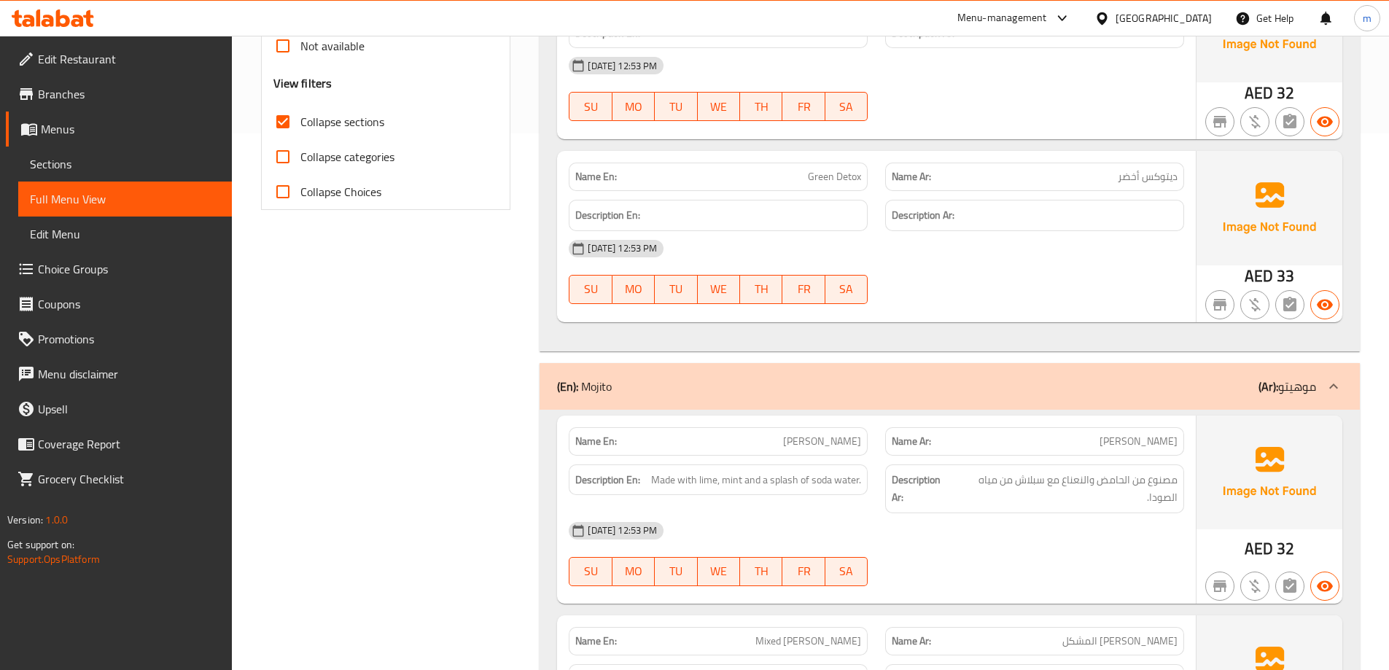
click at [849, 177] on span "Green Detox" at bounding box center [834, 176] width 53 height 15
click at [779, 182] on p "Name En: Green Detox" at bounding box center [718, 176] width 286 height 15
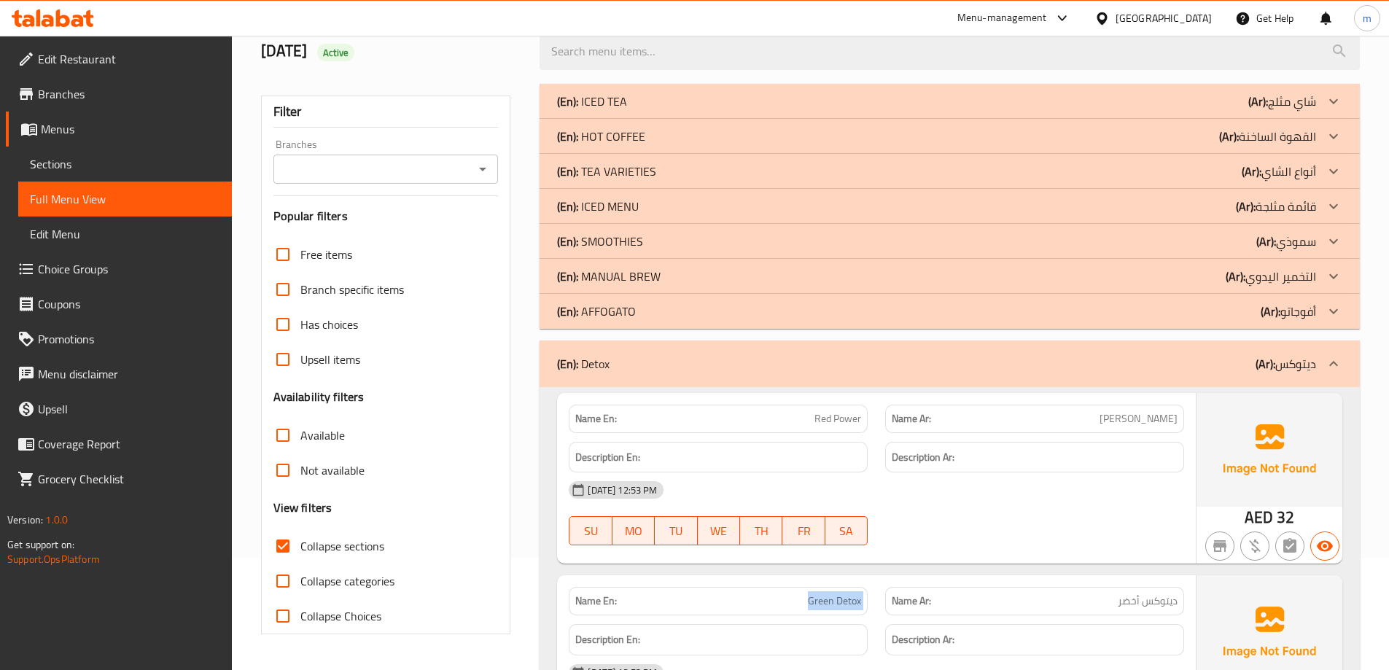
scroll to position [99, 0]
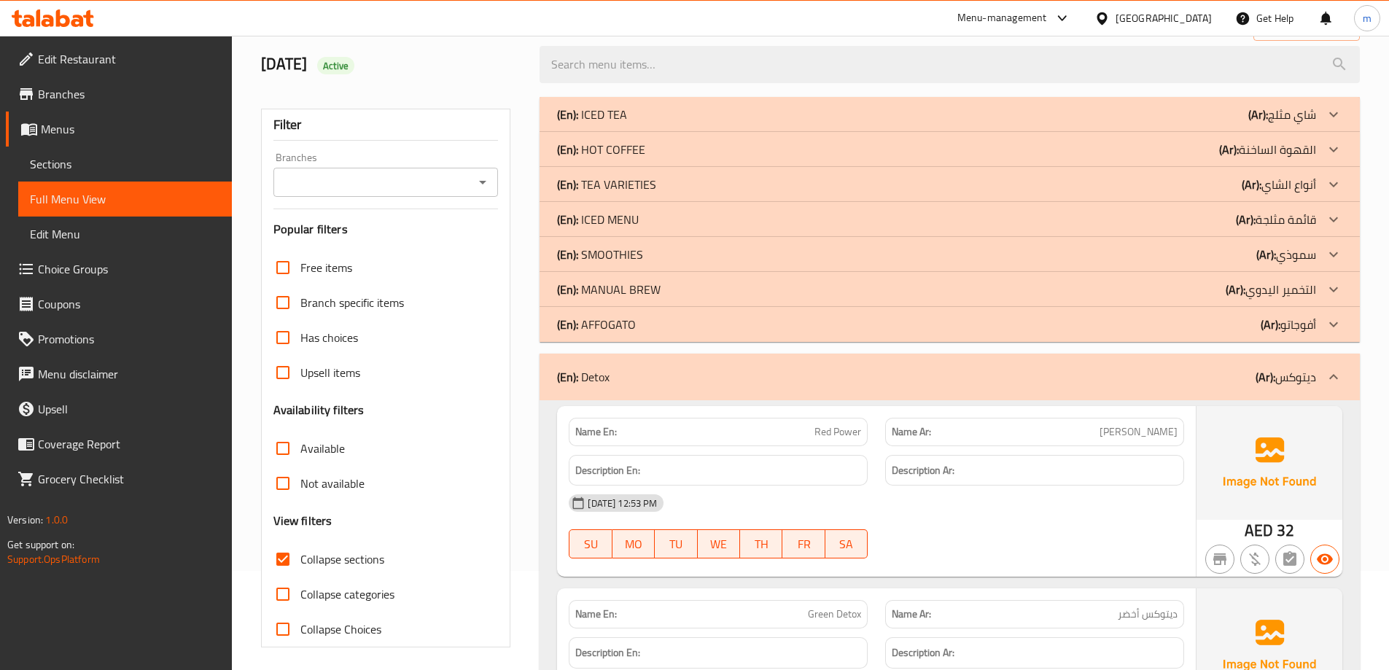
click at [803, 429] on p "Name En: Red Power" at bounding box center [718, 431] width 286 height 15
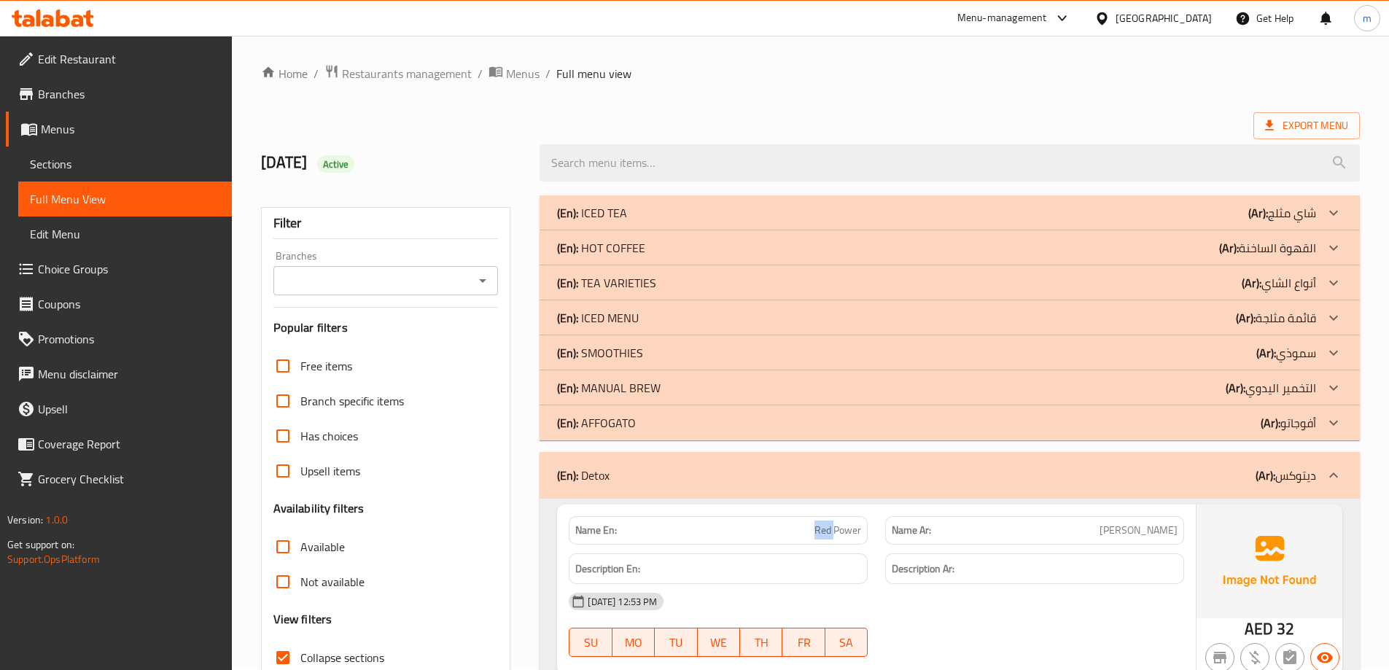
scroll to position [0, 0]
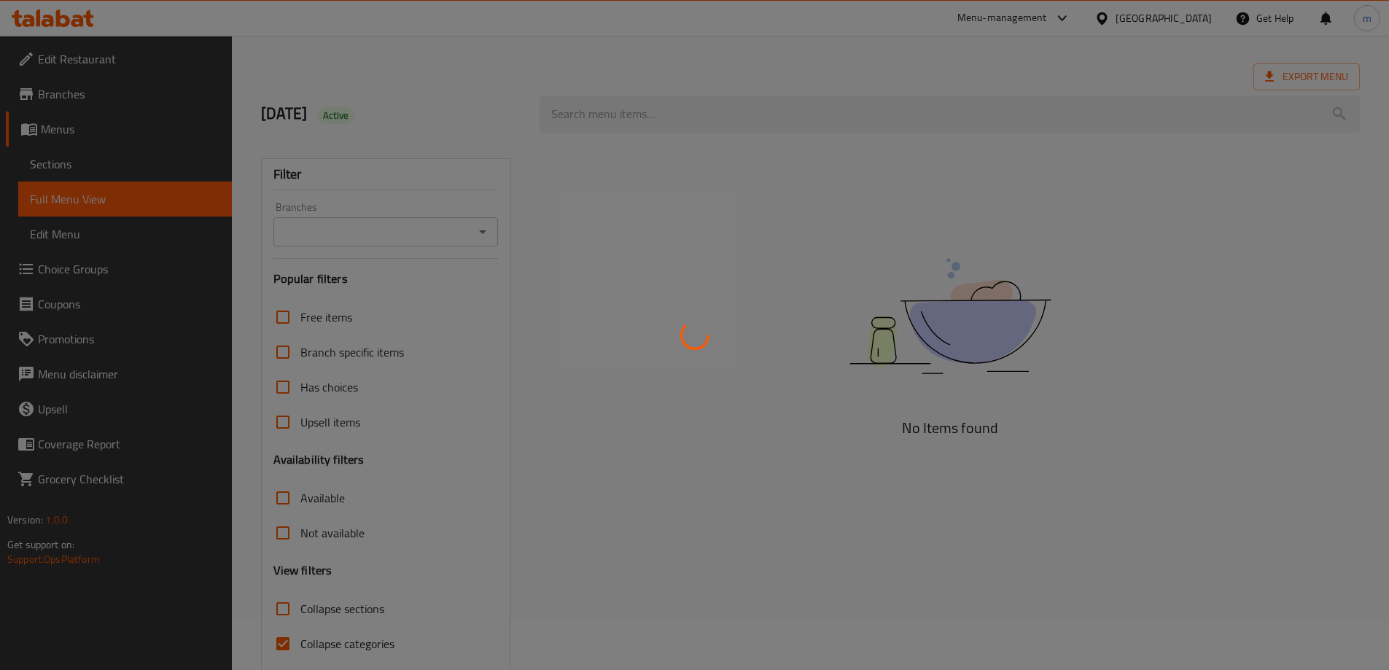
scroll to position [106, 0]
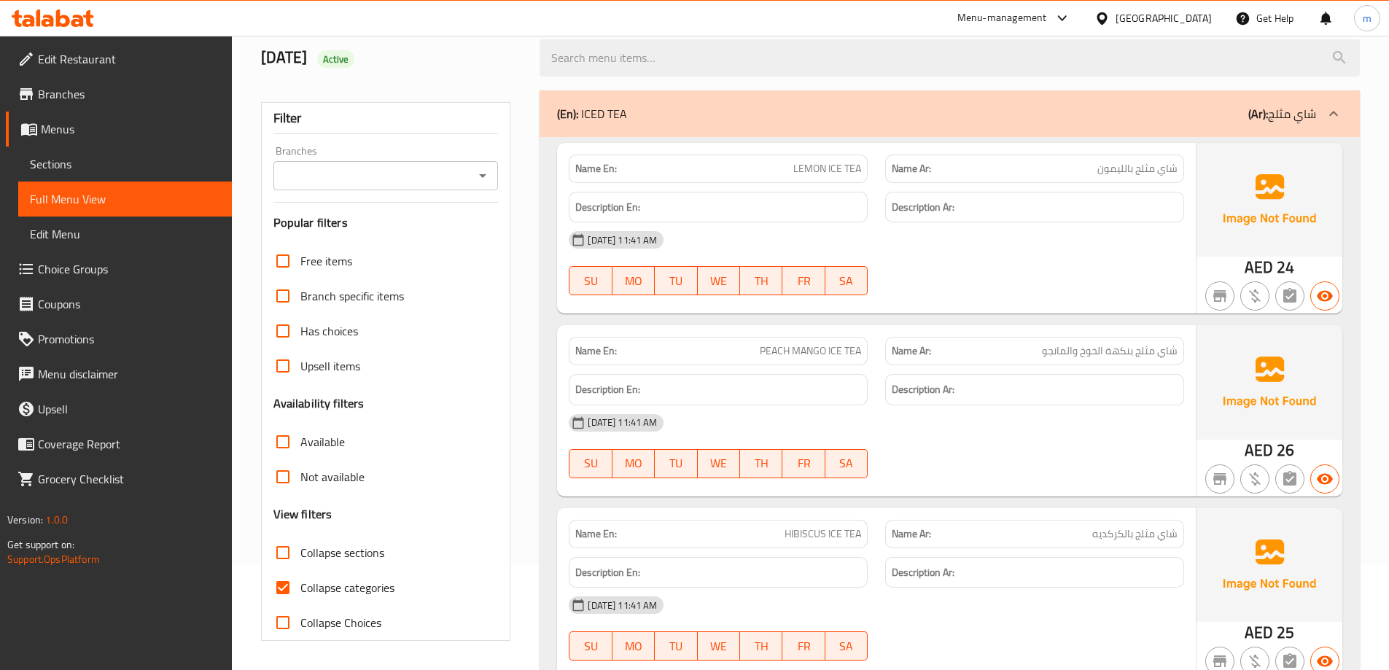
click at [78, 174] on link "Sections" at bounding box center [125, 164] width 214 height 35
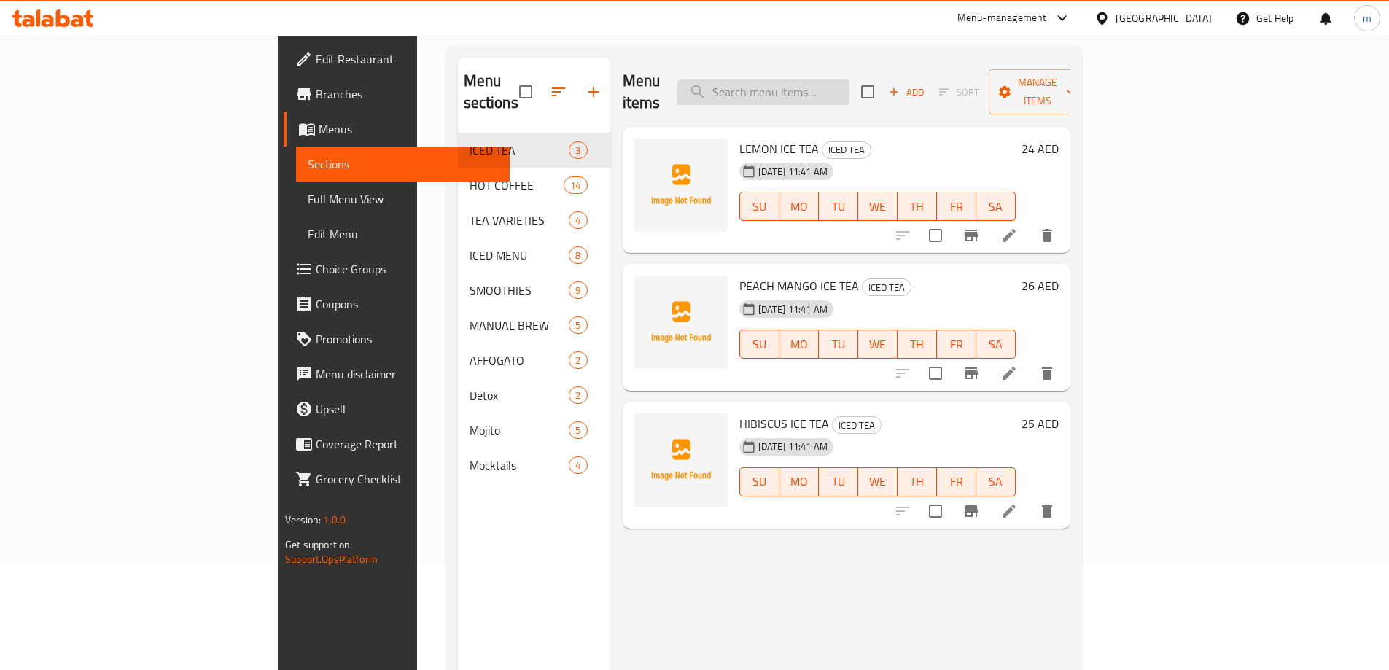
click at [843, 89] on input "search" at bounding box center [763, 92] width 172 height 26
paste input "BLUE DRAGON"
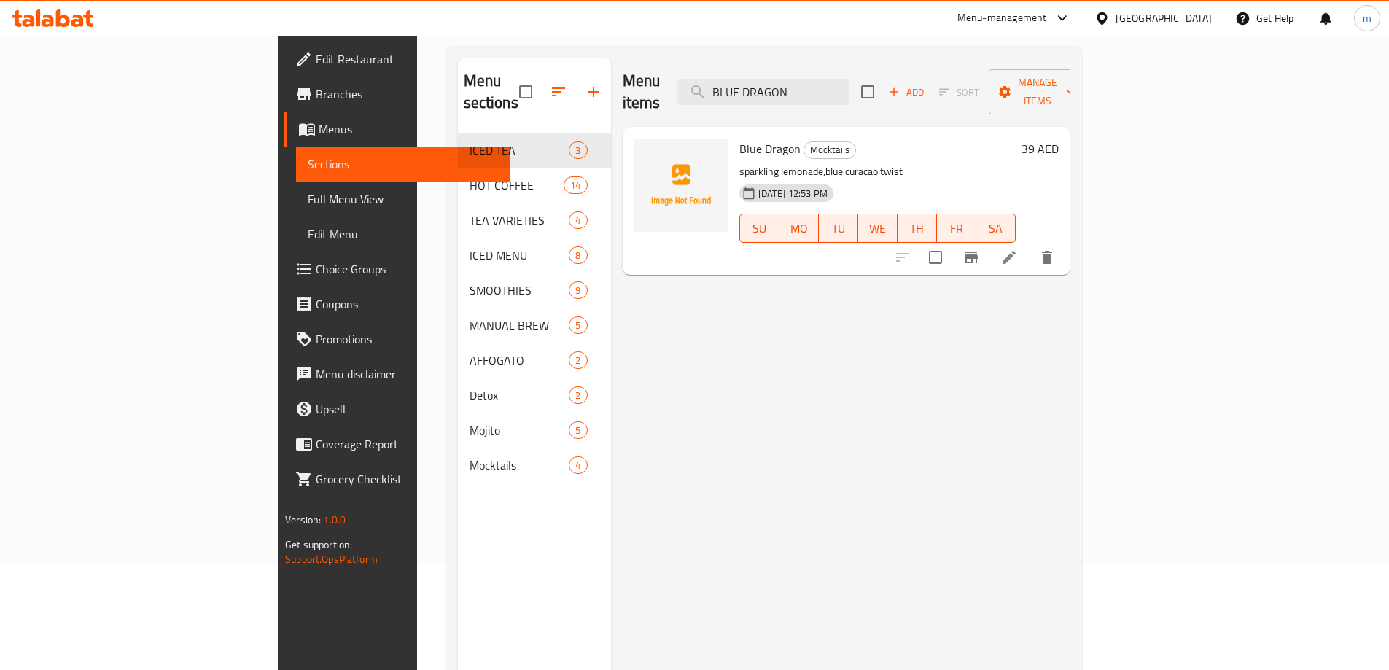
click at [1052, 251] on icon "delete" at bounding box center [1047, 257] width 10 height 13
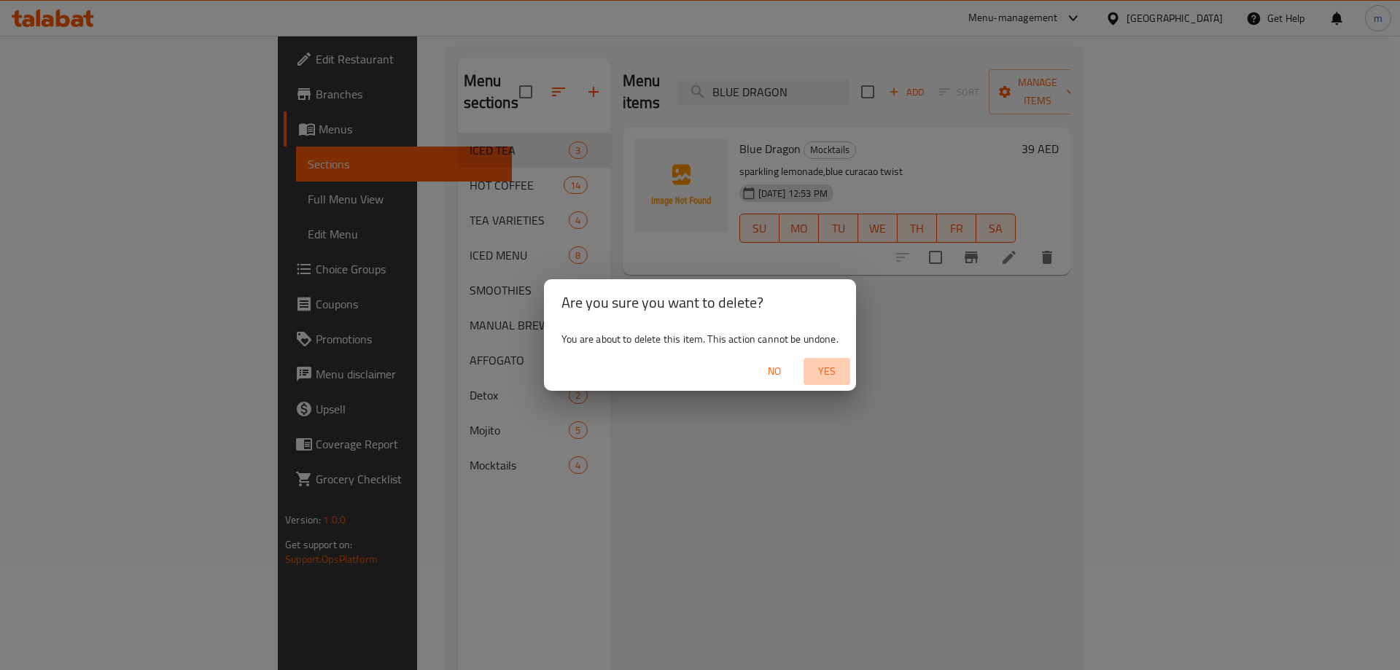
click at [818, 368] on span "Yes" at bounding box center [826, 371] width 35 height 18
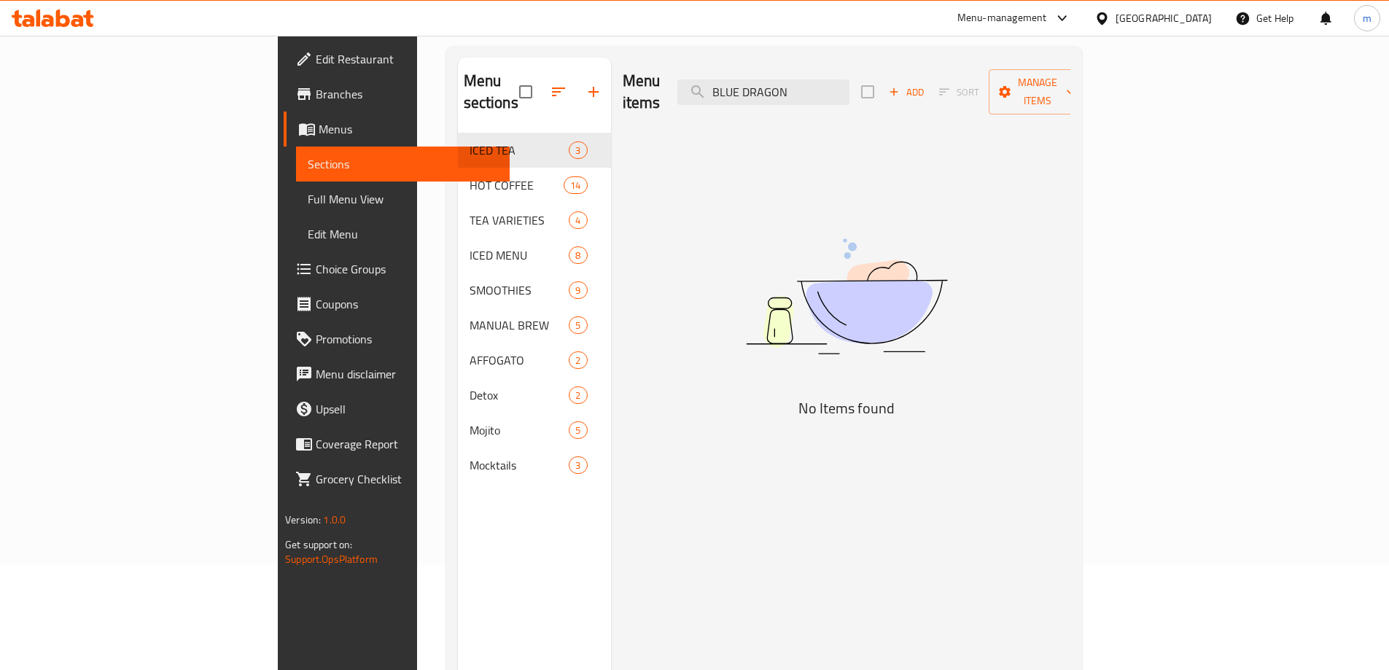
drag, startPoint x: 894, startPoint y: 82, endPoint x: 747, endPoint y: 81, distance: 147.3
click at [747, 81] on div "Menu items BLUE DRAGON Add Sort Manage items" at bounding box center [847, 92] width 448 height 69
paste input "Cielo Rosa"
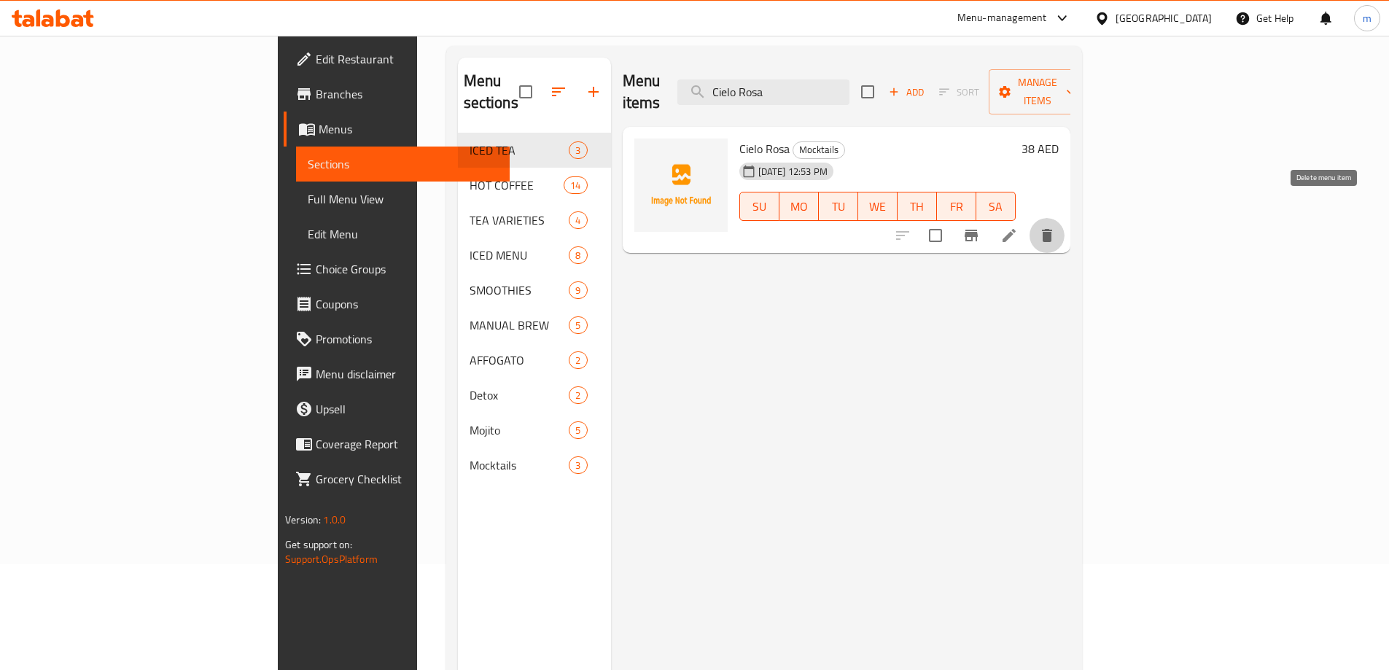
click at [1052, 229] on icon "delete" at bounding box center [1047, 235] width 10 height 13
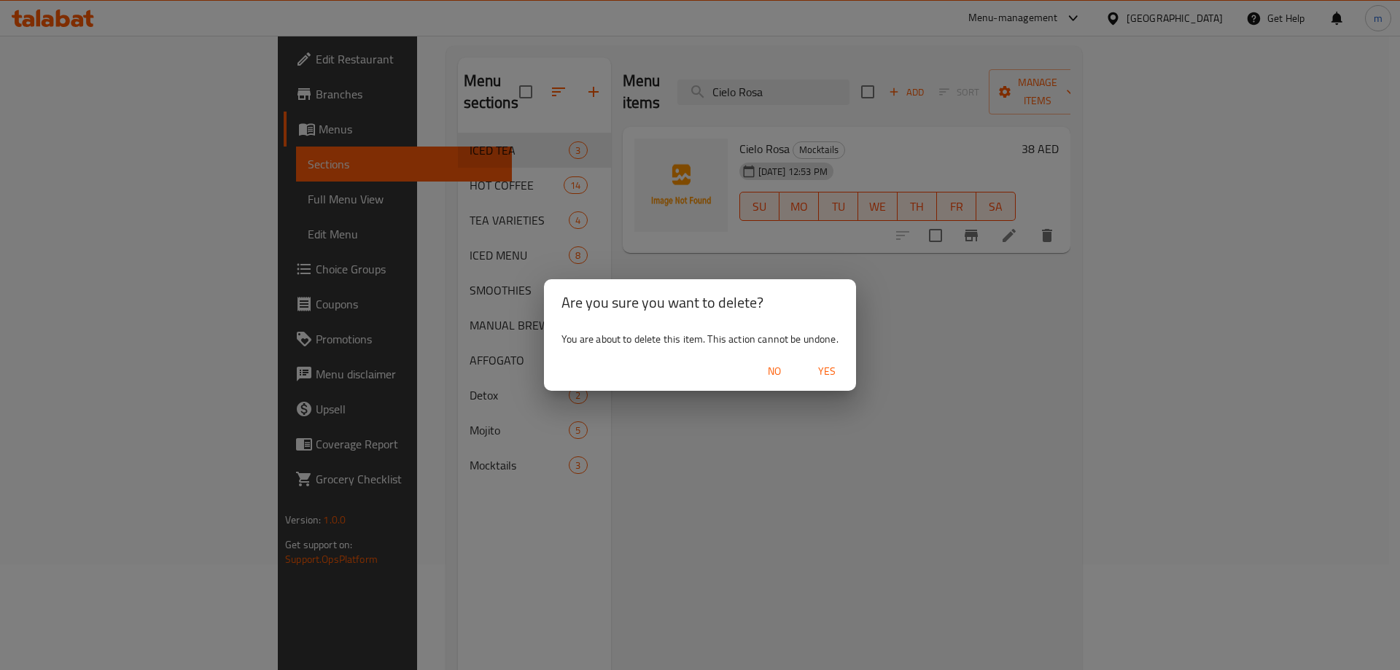
click at [818, 370] on span "Yes" at bounding box center [826, 371] width 35 height 18
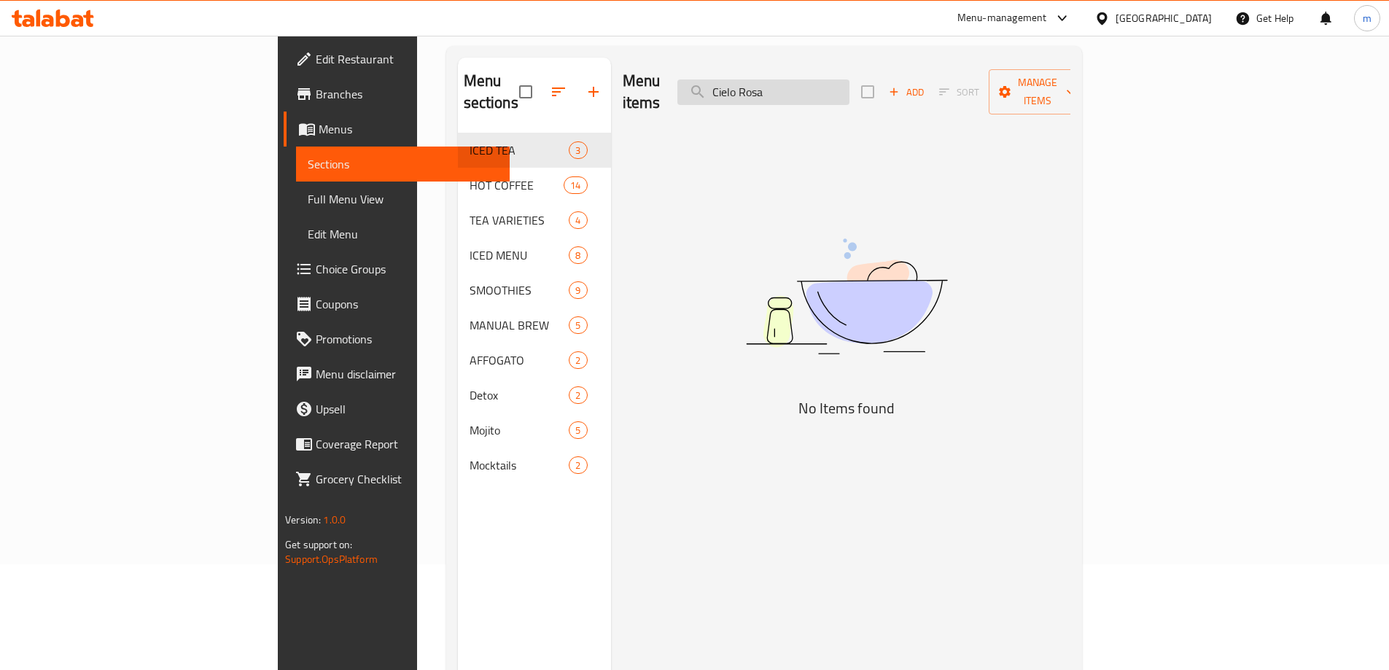
click at [849, 88] on input "Cielo Rosa" at bounding box center [763, 92] width 172 height 26
click at [849, 86] on input "Cielo Rosa" at bounding box center [763, 92] width 172 height 26
click at [849, 85] on input "Cielo Rosa" at bounding box center [763, 92] width 172 height 26
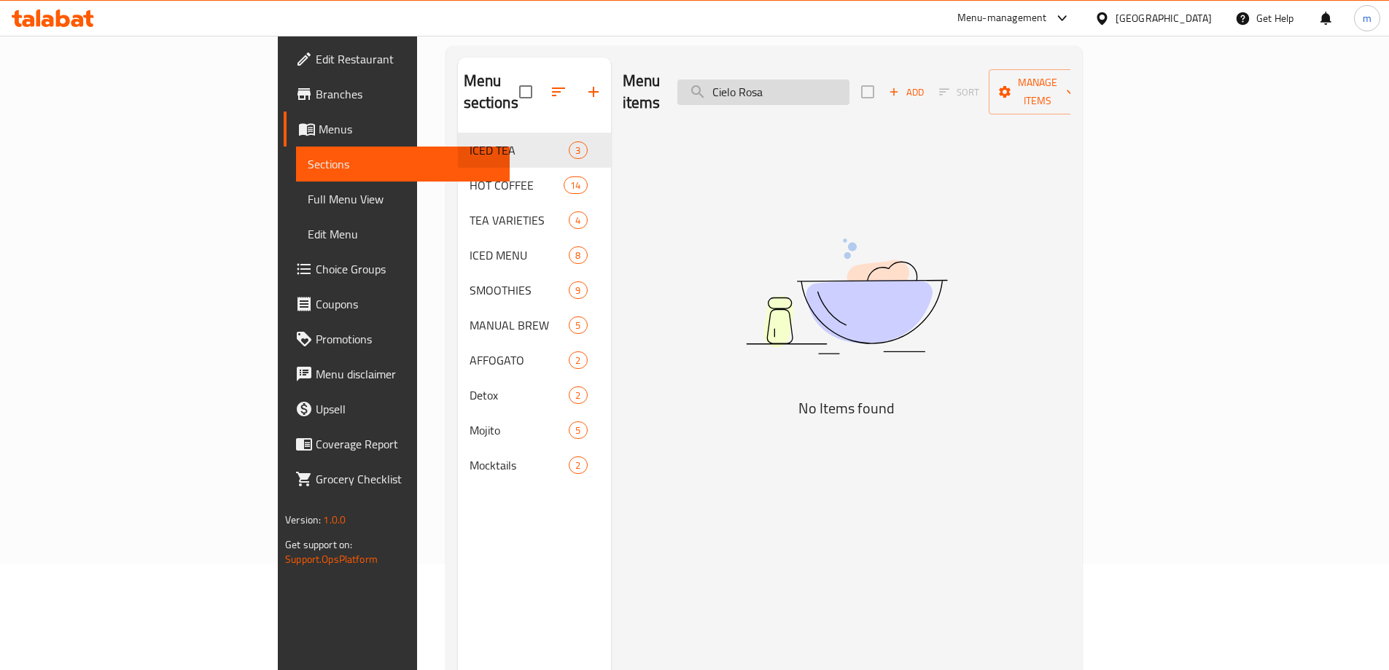
click at [849, 85] on input "Cielo Rosa" at bounding box center [763, 92] width 172 height 26
paste input "Passion Fruit Mojito"
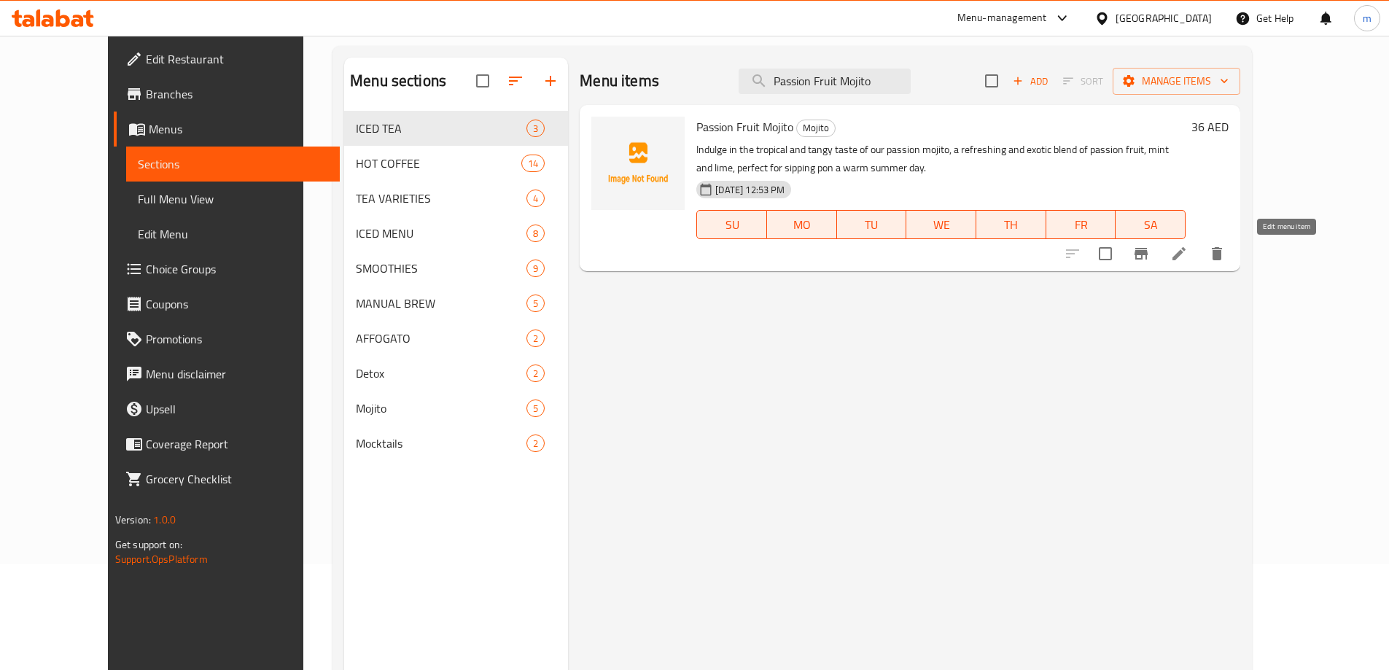
type input "Passion Fruit Mojito"
click at [1188, 246] on icon at bounding box center [1178, 253] width 17 height 17
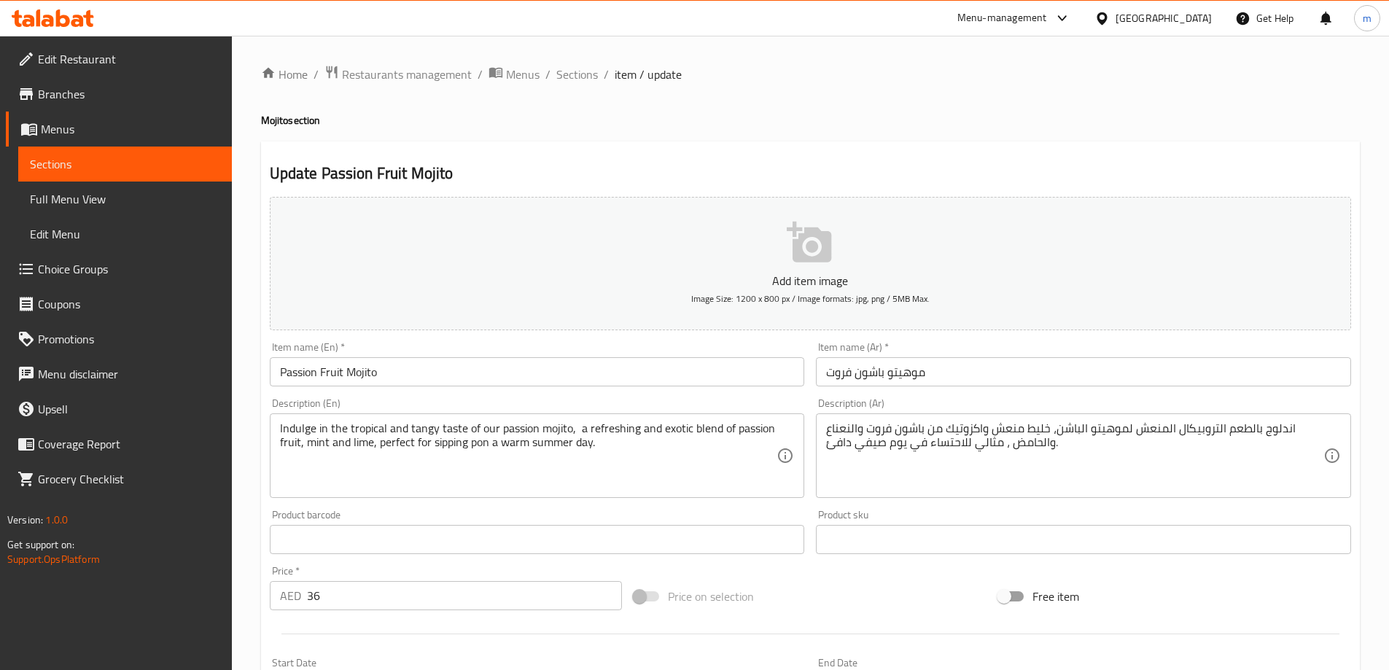
click at [1281, 437] on textarea "اندلوج بالطعم التروبيكال المنعش لموهيتو الباشن، خليط منعش واكزوتيك من باشون فرو…" at bounding box center [1074, 455] width 497 height 69
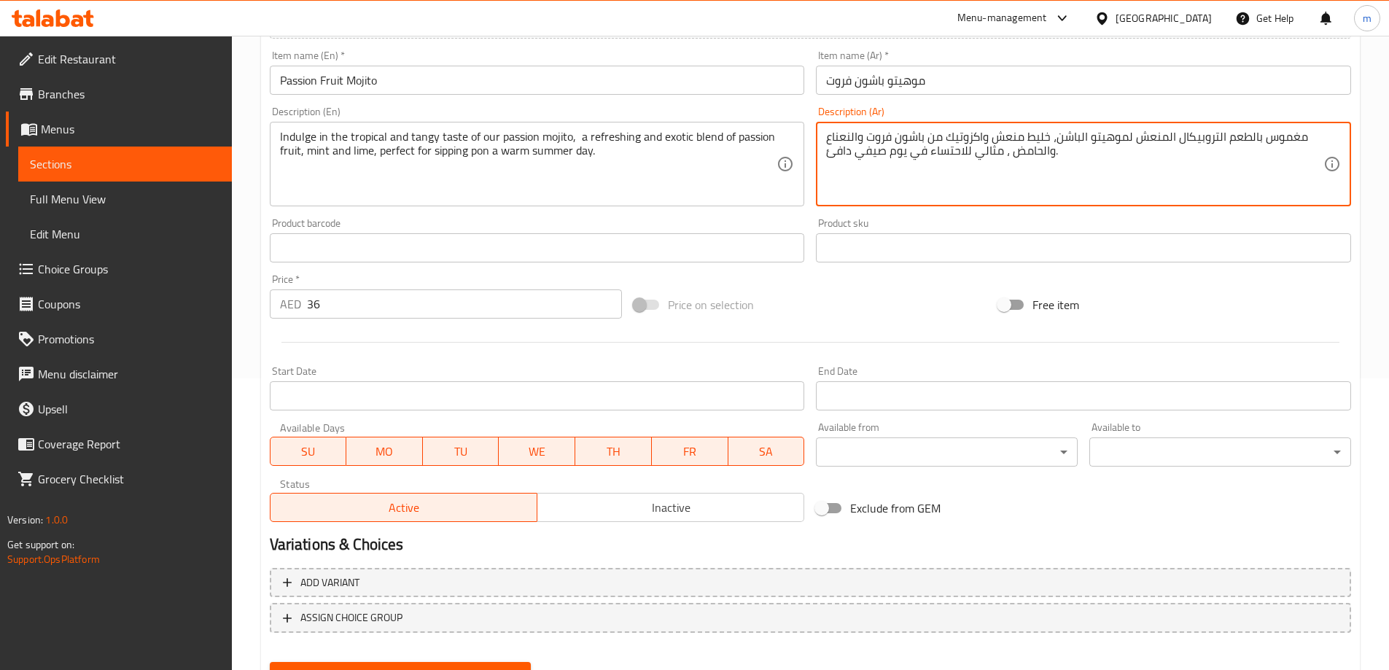
scroll to position [360, 0]
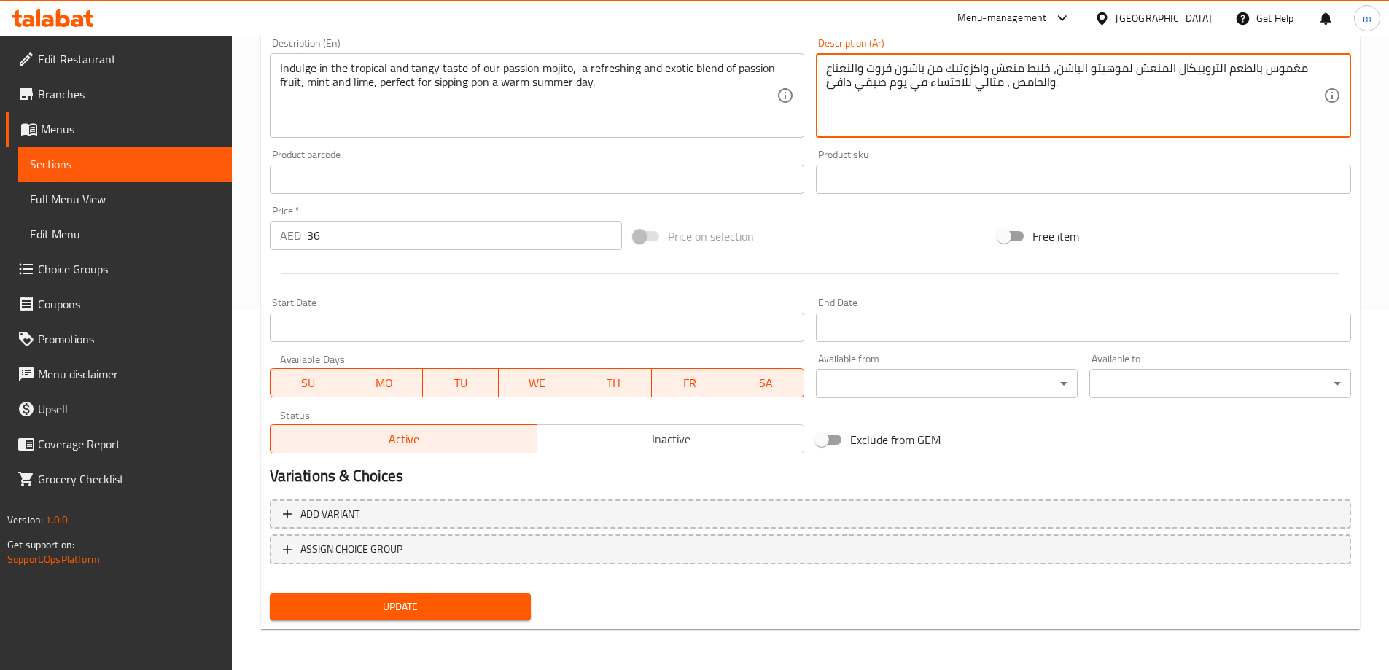
type textarea "مغموس بالطعم التروبيكال المنعش لموهيتو الباشن، خليط منعش واكزوتيك من باشون فروت…"
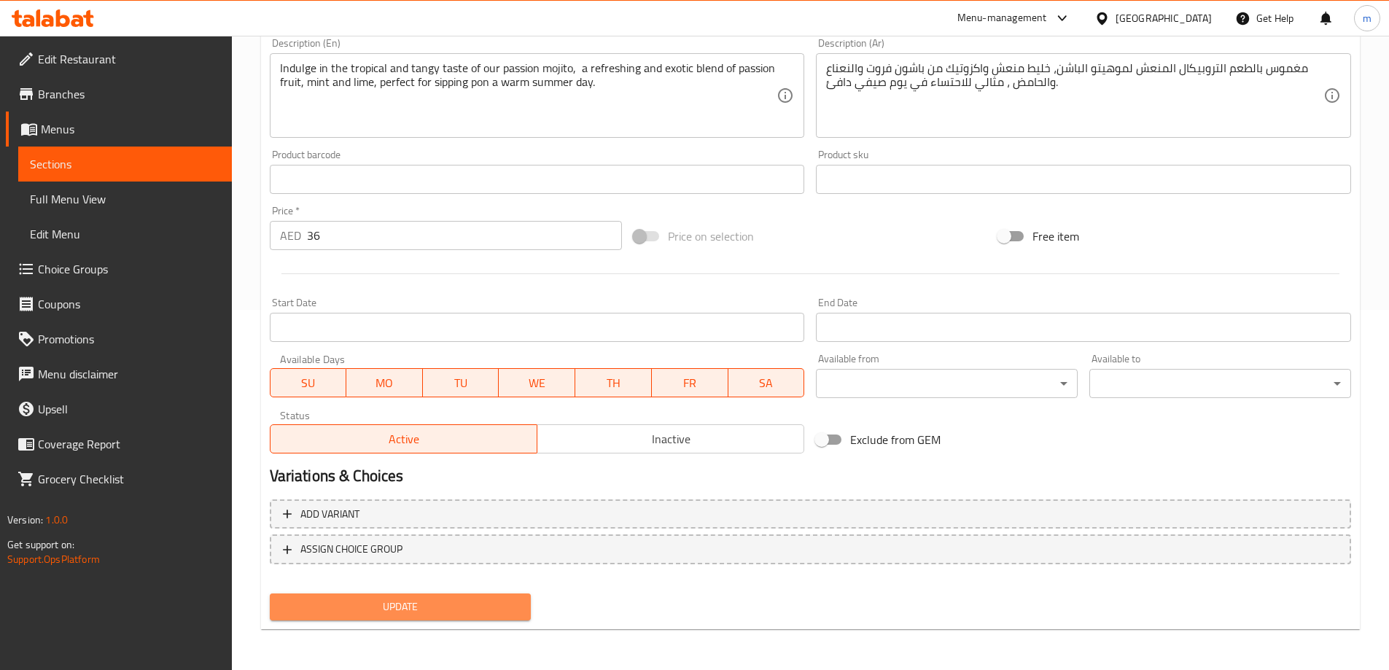
click at [429, 597] on button "Update" at bounding box center [401, 606] width 262 height 27
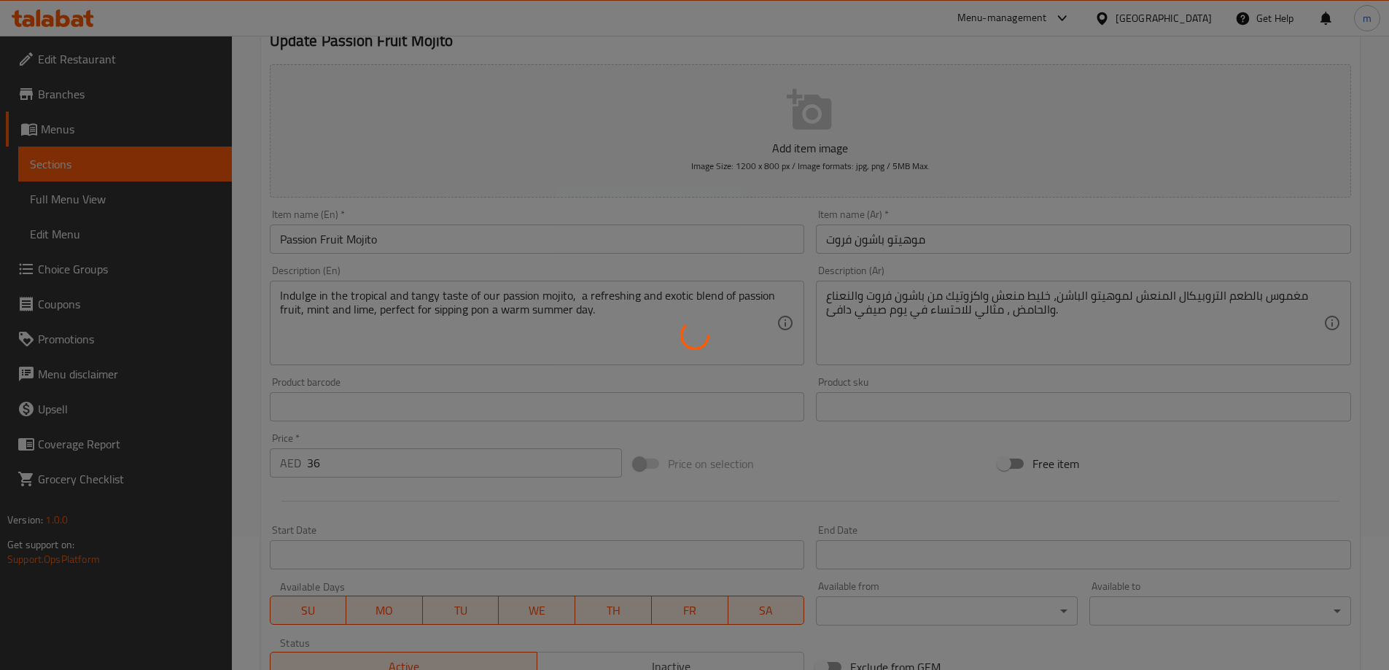
scroll to position [0, 0]
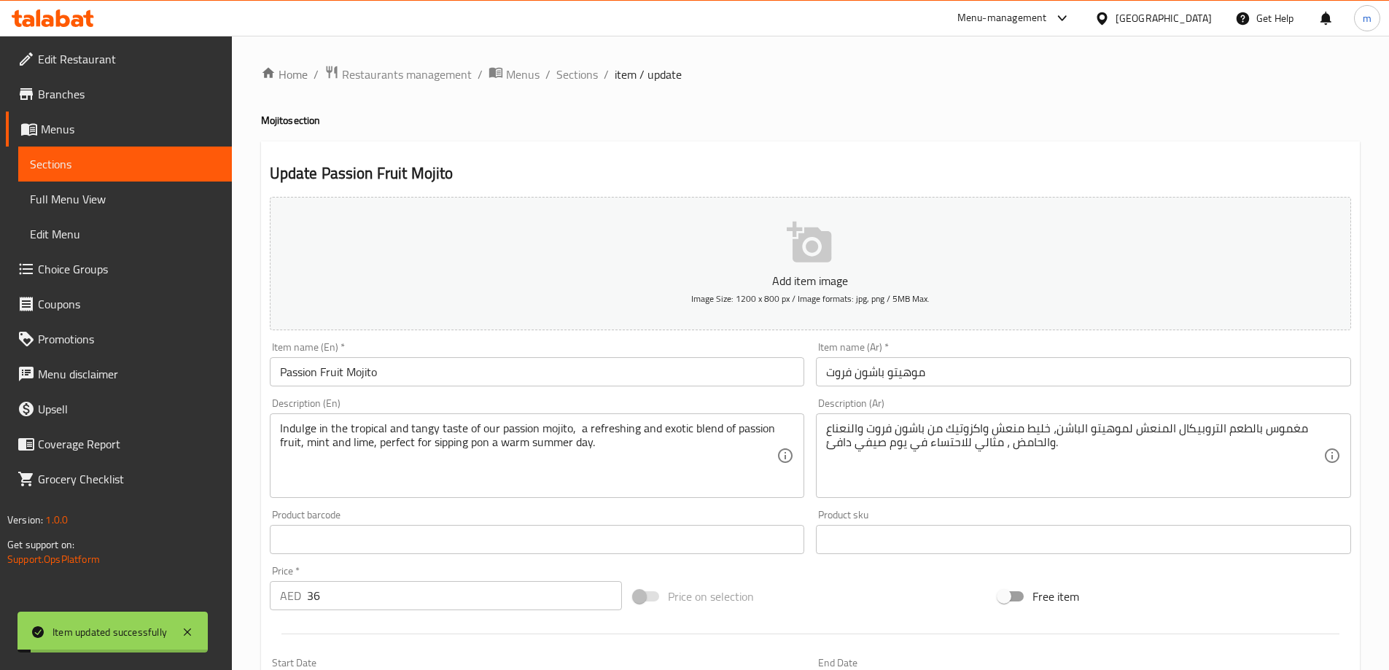
click at [86, 152] on link "Sections" at bounding box center [125, 164] width 214 height 35
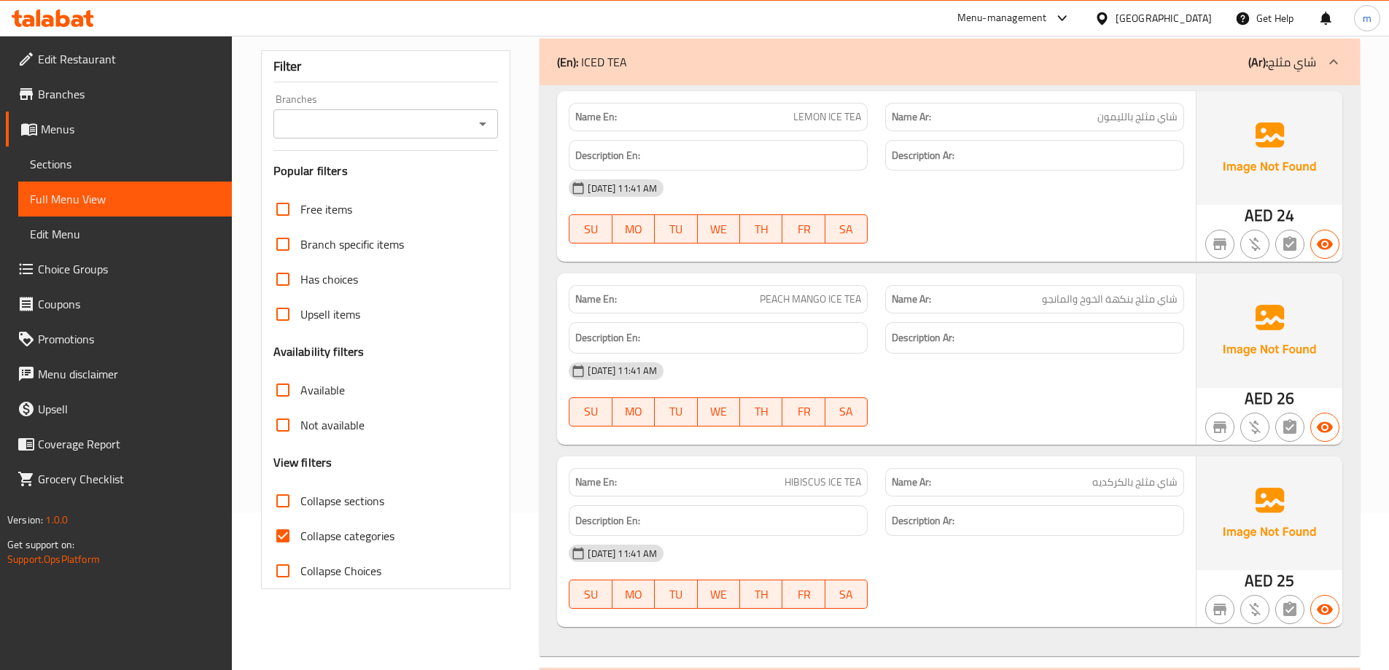
scroll to position [510, 0]
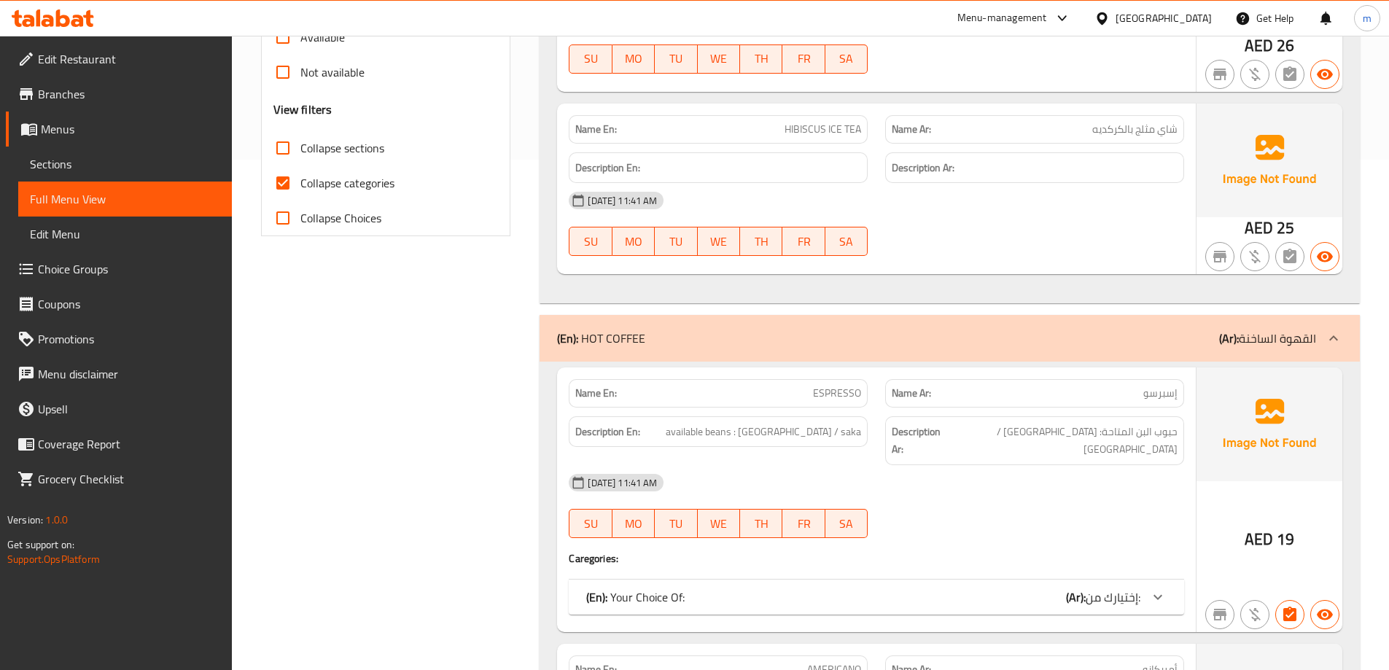
click at [351, 190] on span "Collapse categories" at bounding box center [347, 182] width 94 height 17
click at [300, 190] on input "Collapse categories" at bounding box center [282, 182] width 35 height 35
checkbox input "false"
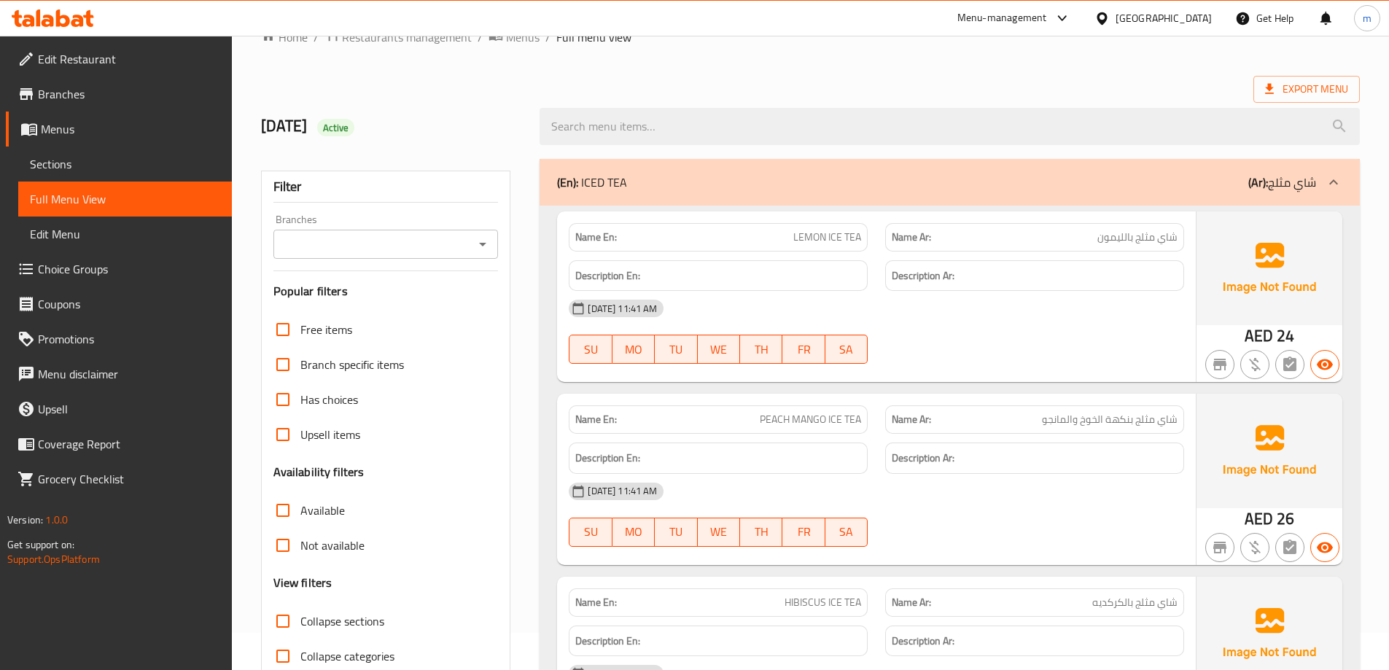
scroll to position [73, 0]
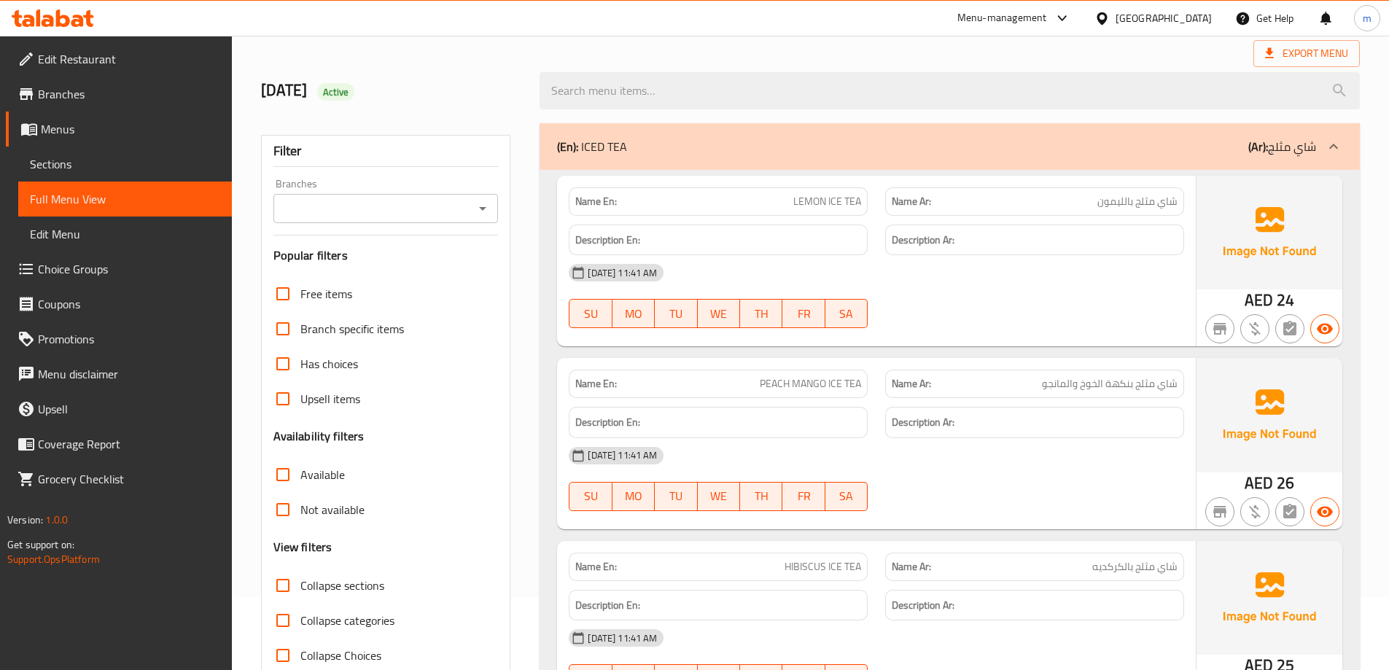
click at [335, 588] on span "Collapse sections" at bounding box center [342, 585] width 84 height 17
click at [300, 588] on input "Collapse sections" at bounding box center [282, 585] width 35 height 35
checkbox input "true"
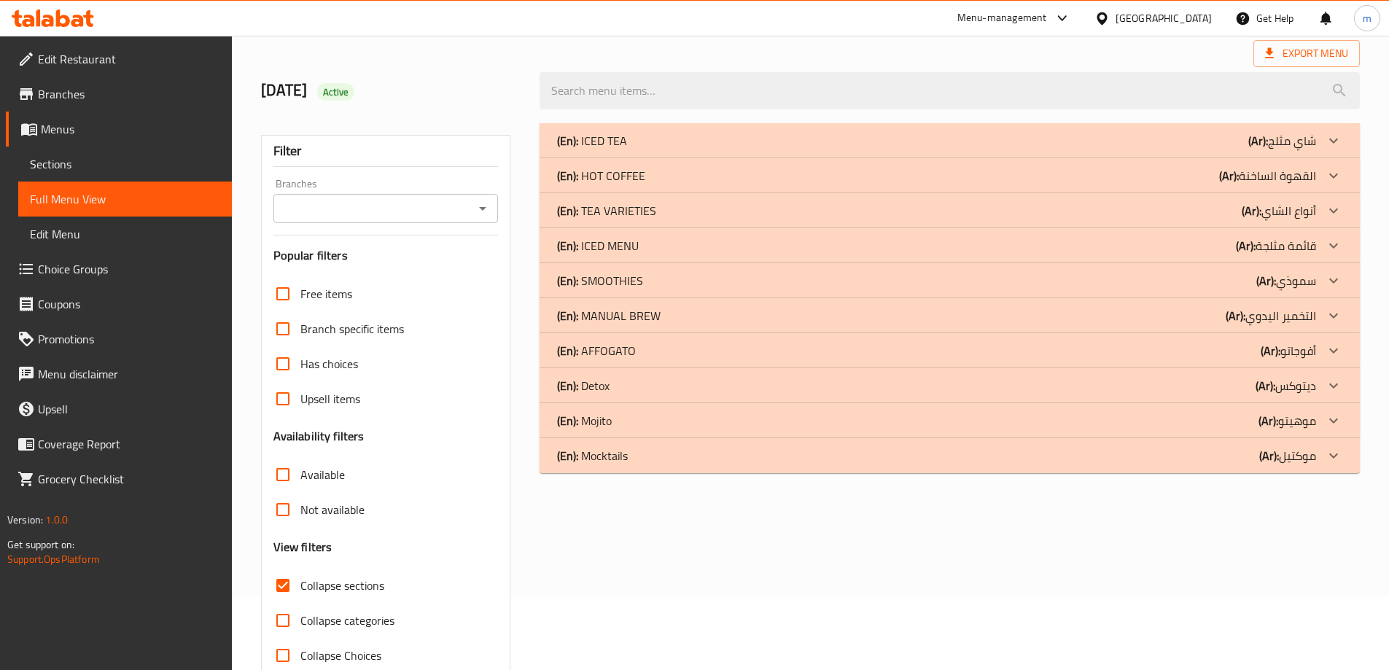
click at [1218, 418] on div "(En): Mojito (Ar): موهيتو" at bounding box center [936, 420] width 759 height 17
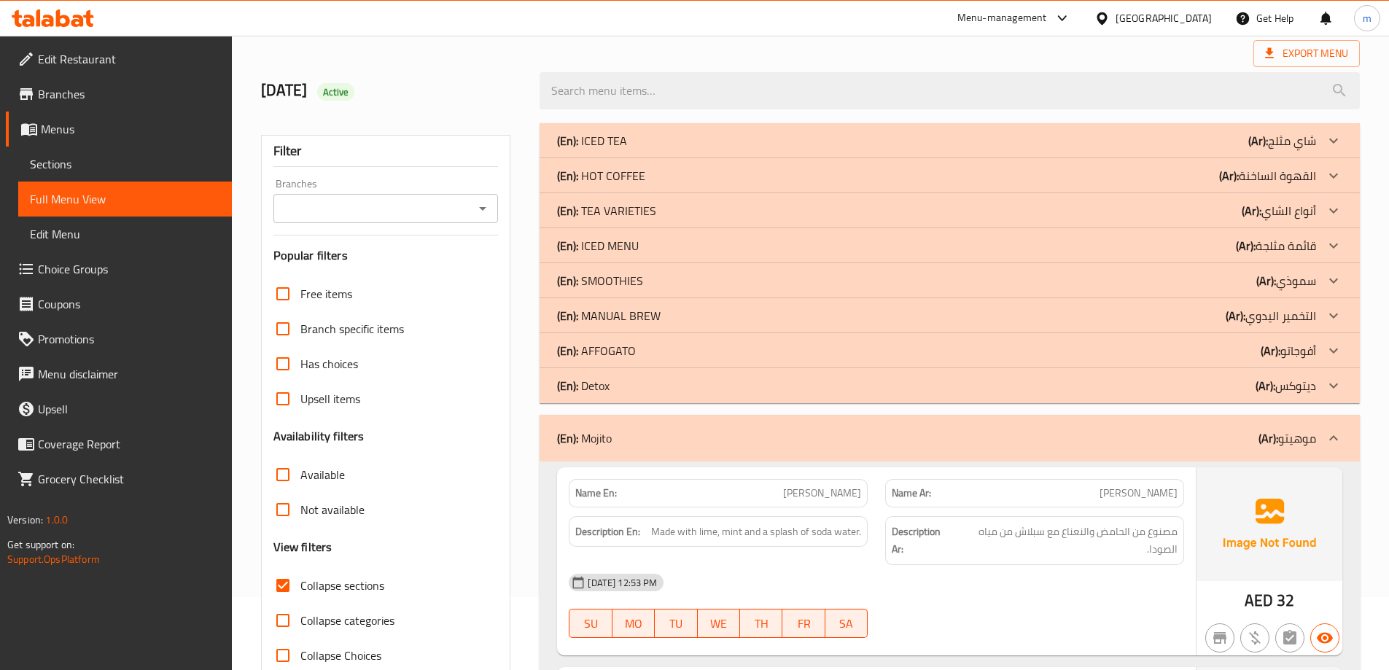
click at [1237, 394] on div "(En): Detox (Ar): ديتوكس" at bounding box center [949, 385] width 820 height 35
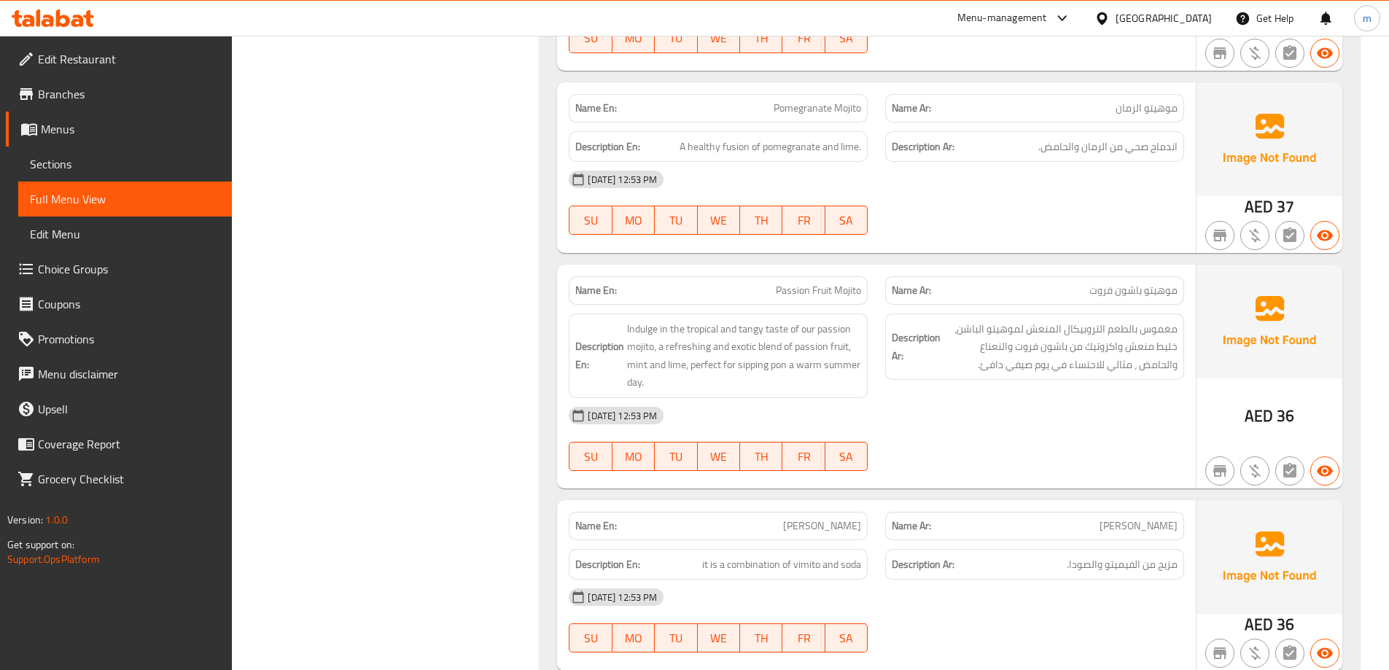
scroll to position [1375, 0]
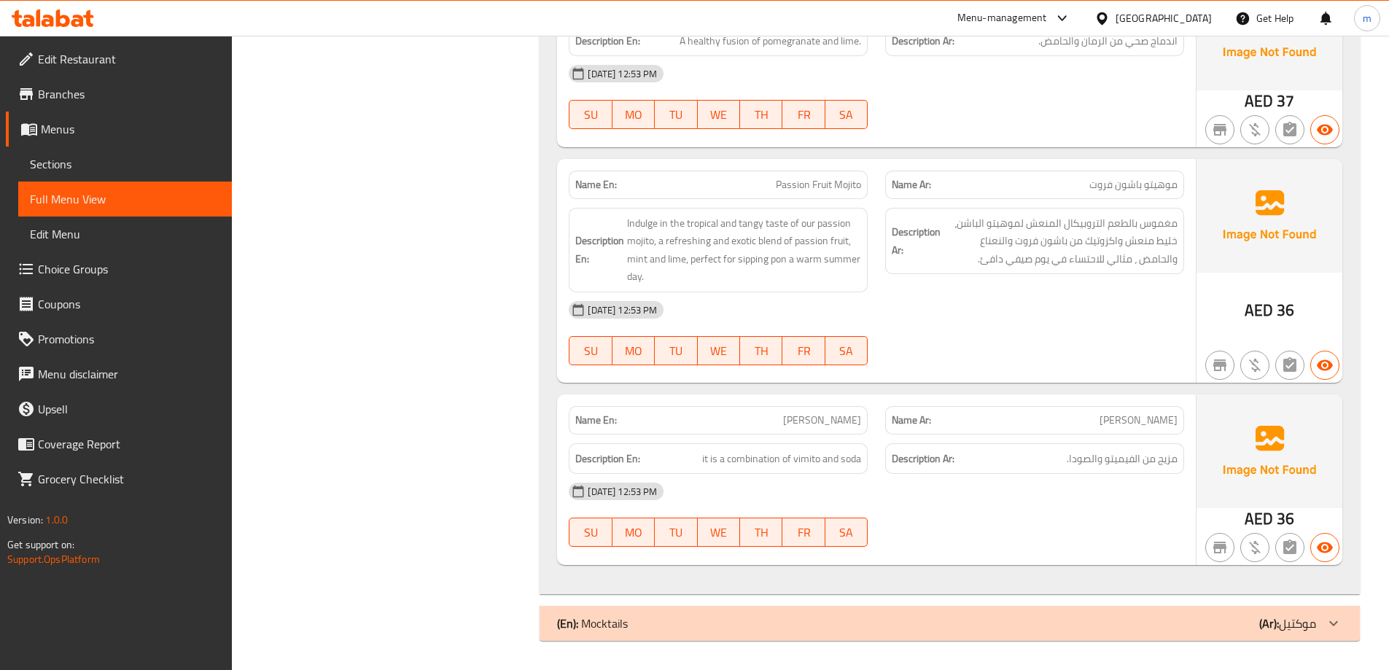
click at [1193, 611] on div "(En): Mocktails (Ar): موكتيل" at bounding box center [949, 623] width 820 height 35
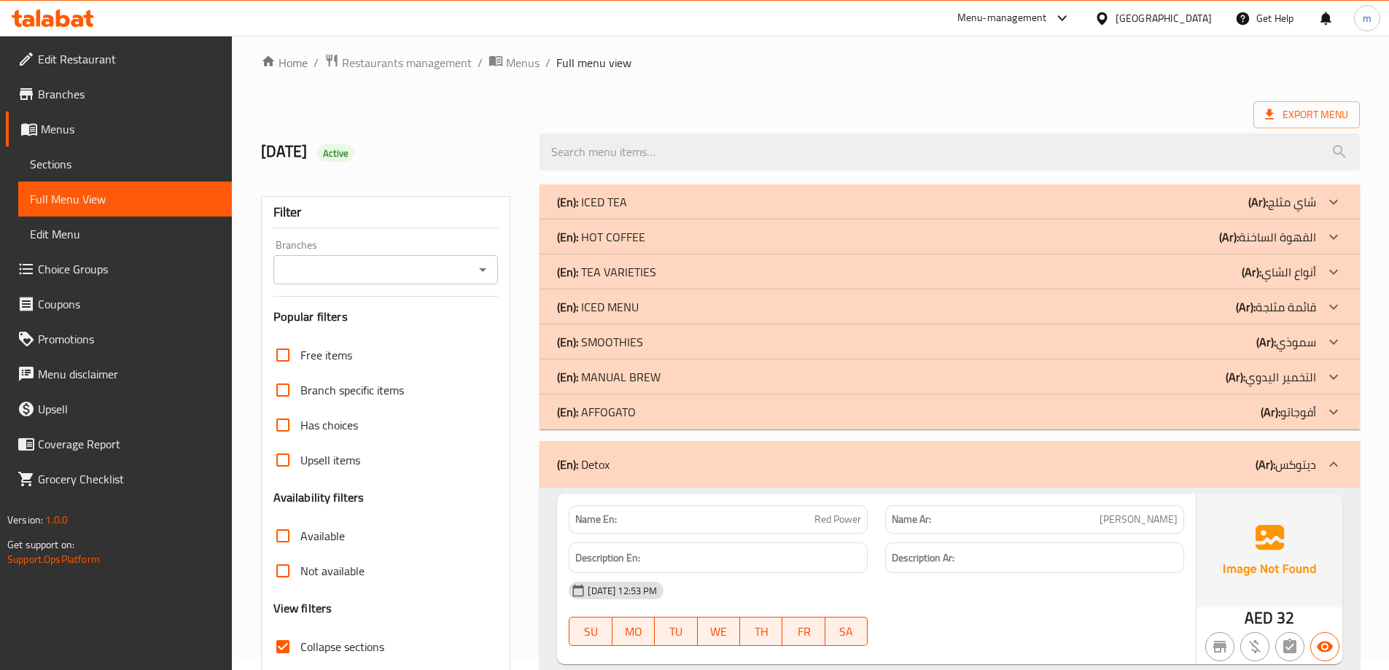
scroll to position [0, 0]
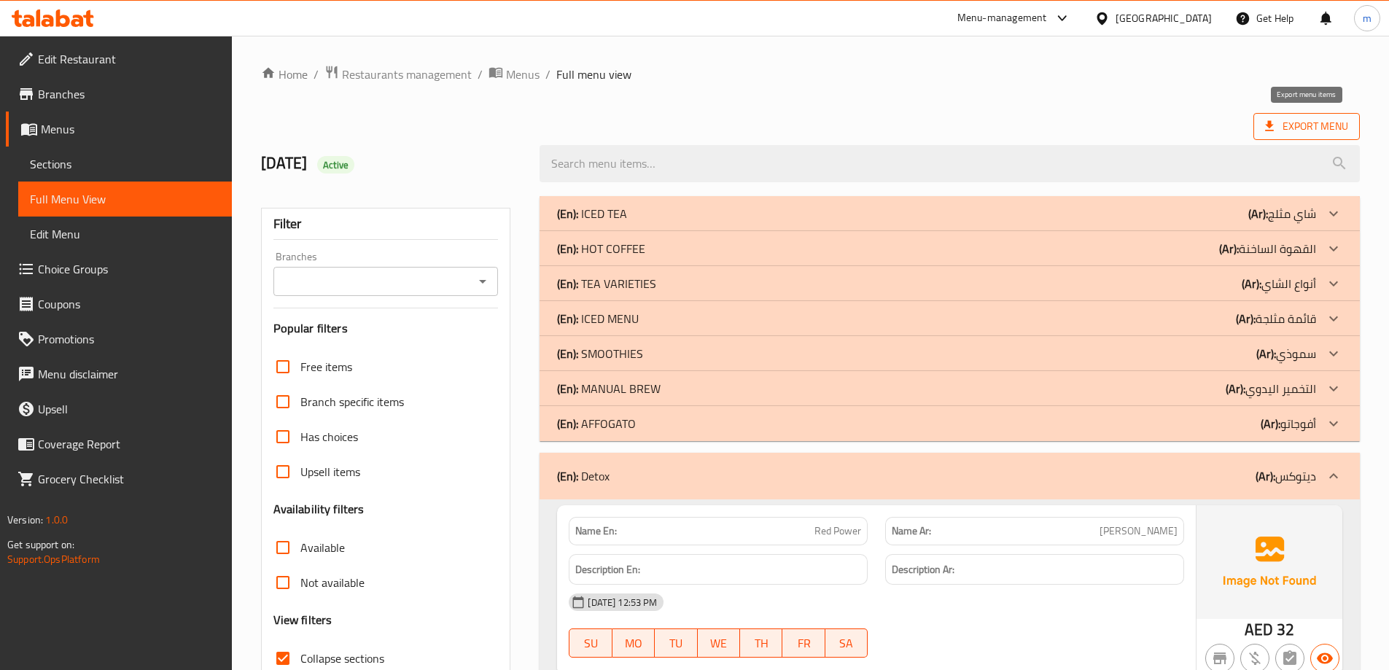
click at [1282, 119] on span "Export Menu" at bounding box center [1306, 126] width 83 height 18
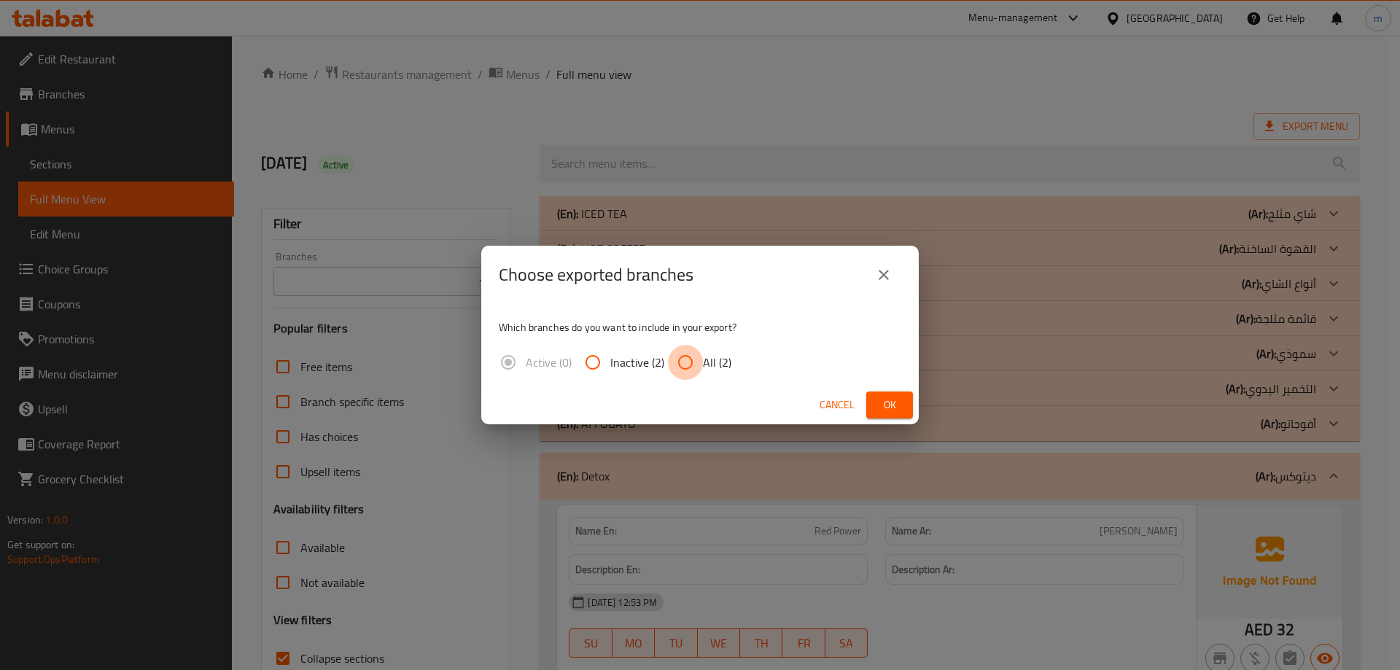
click at [687, 361] on input "All (2)" at bounding box center [685, 362] width 35 height 35
radio input "true"
click at [880, 402] on span "Ok" at bounding box center [889, 405] width 23 height 18
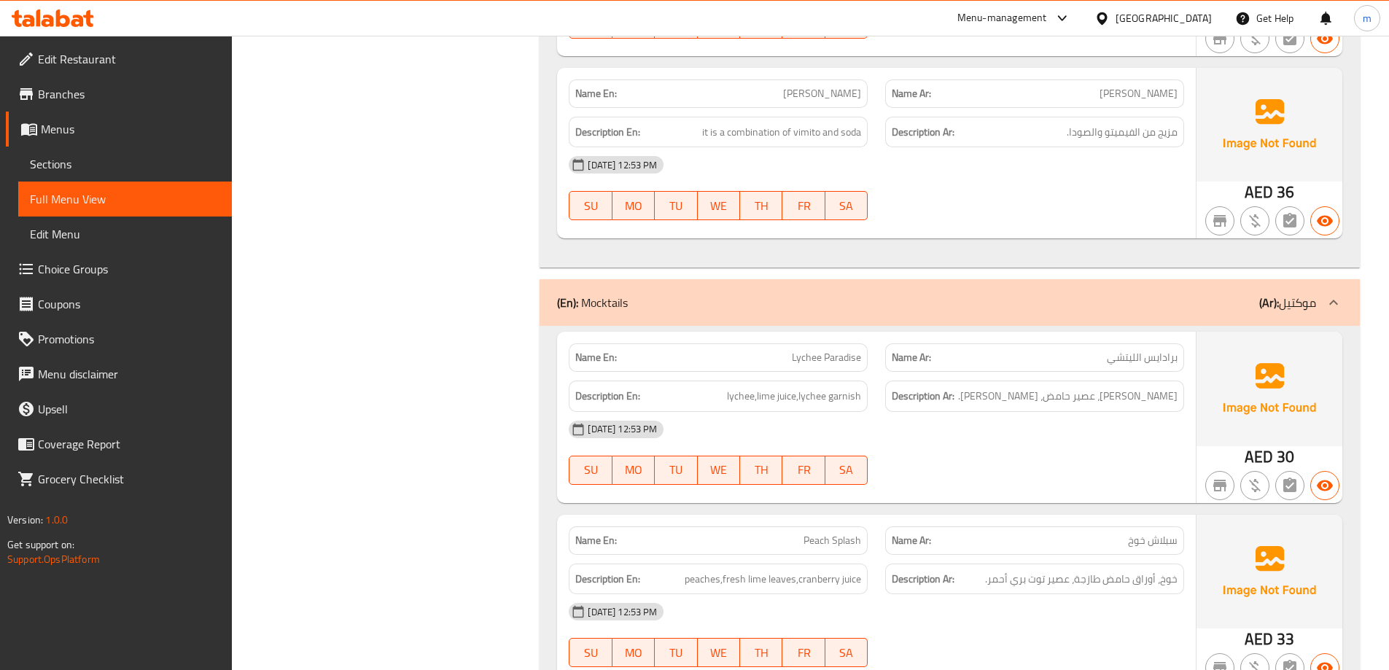
scroll to position [1775, 0]
